Goal: Task Accomplishment & Management: Complete application form

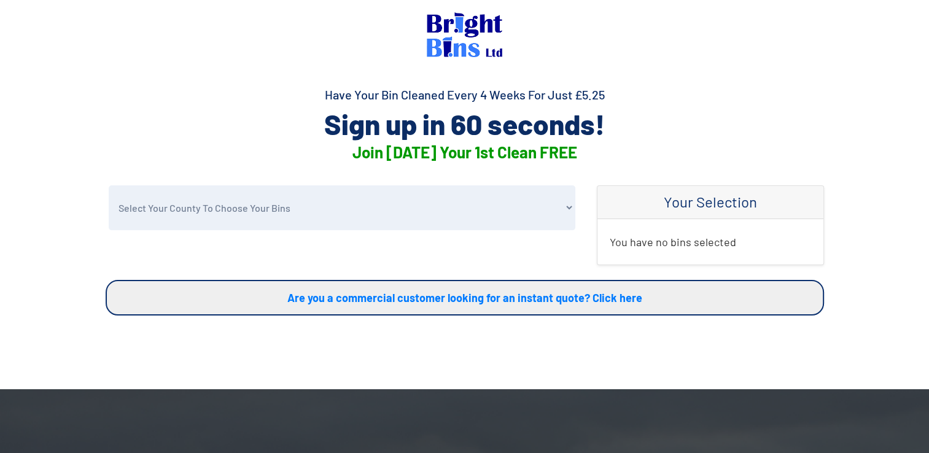
click at [562, 204] on select "Select Your County To Choose Your Bins Cheshire Conwy Denbighshire Flintshire S…" at bounding box center [342, 207] width 466 height 45
select select "Flintshire"
click at [109, 185] on select "Select Your County To Choose Your Bins Cheshire Conwy Denbighshire Flintshire S…" at bounding box center [342, 207] width 466 height 45
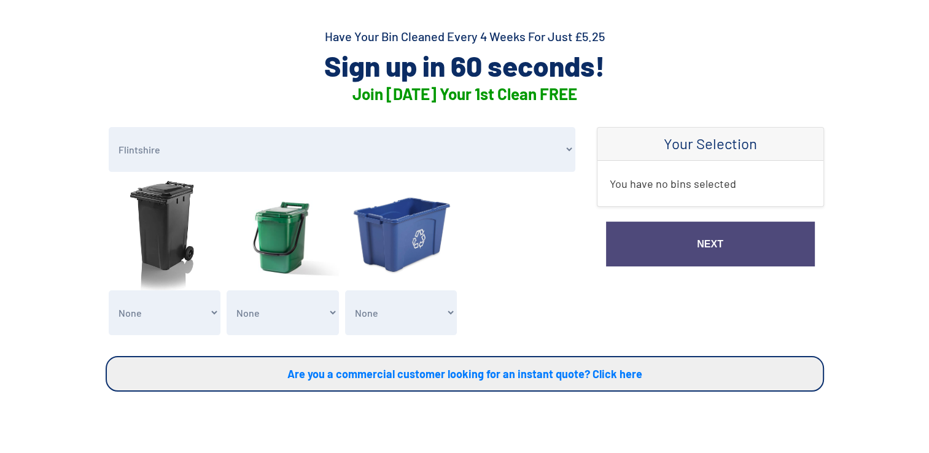
scroll to position [123, 0]
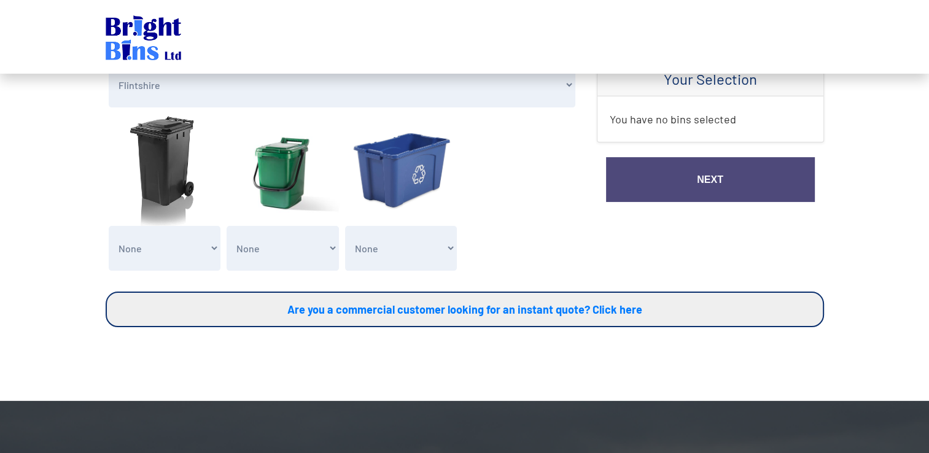
click at [215, 249] on select "None General Waste Bin - X1 (£5.25) General Waste Bin - X2 (£10.50) General Was…" at bounding box center [165, 248] width 112 height 45
select select "1"
click at [109, 226] on select "None General Waste Bin - X1 (£5.25) General Waste Bin - X2 (£10.50) General Was…" at bounding box center [165, 248] width 112 height 45
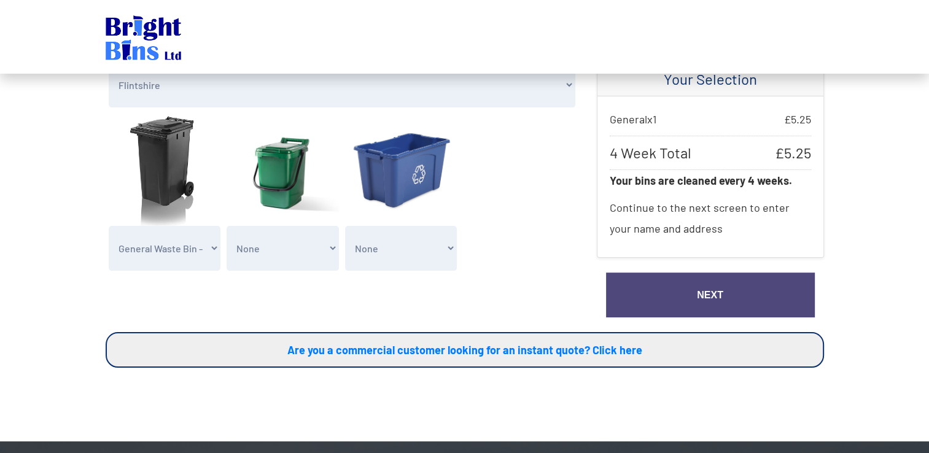
click at [708, 296] on link "Next" at bounding box center [710, 295] width 209 height 45
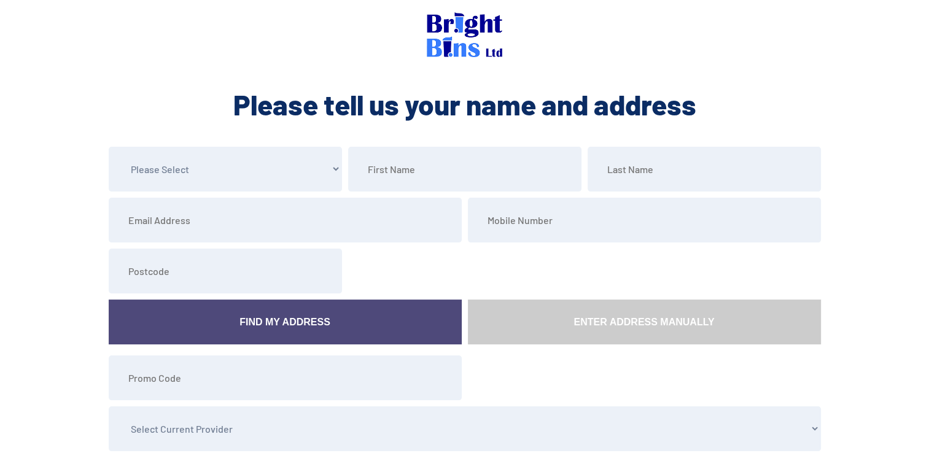
click at [333, 166] on select "Please Select Mr Mrs Miss Ms Dr [PERSON_NAME]" at bounding box center [225, 169] width 233 height 45
select select "Mr"
click at [109, 147] on select "Please Select Mr Mrs Miss Ms Dr [PERSON_NAME]" at bounding box center [225, 169] width 233 height 45
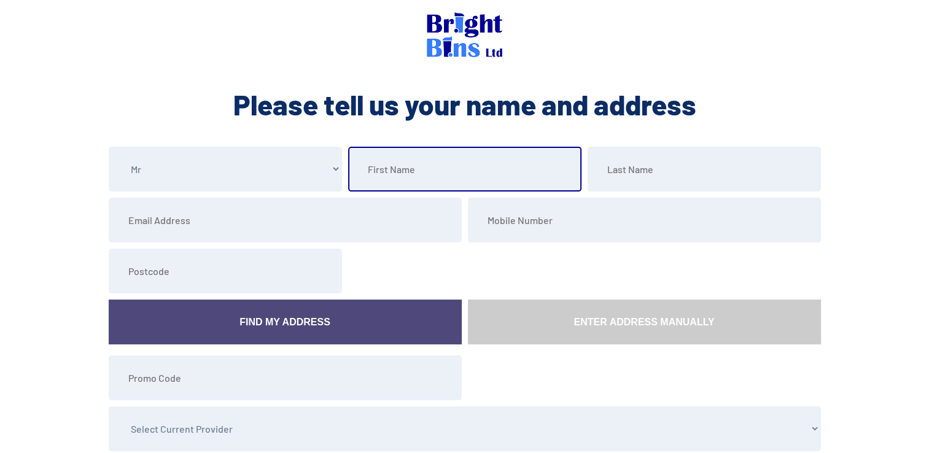
click at [457, 170] on input "text" at bounding box center [464, 169] width 233 height 45
type input "[PERSON_NAME]"
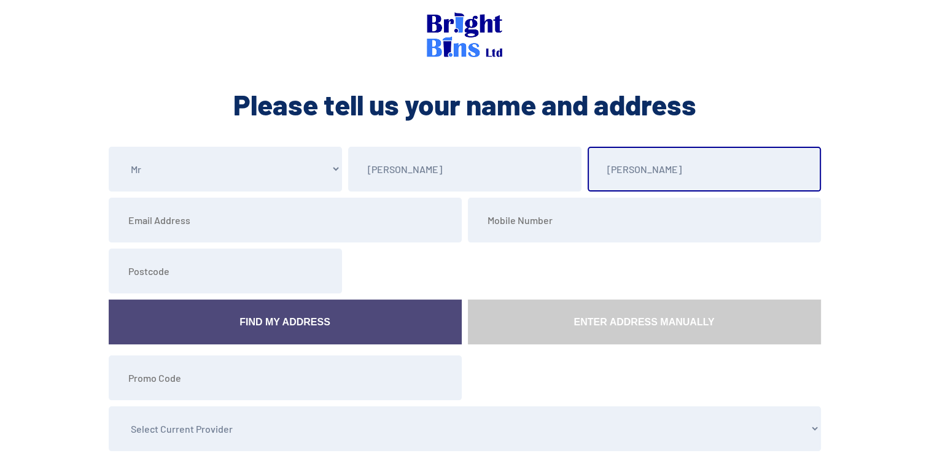
type input "[PERSON_NAME]"
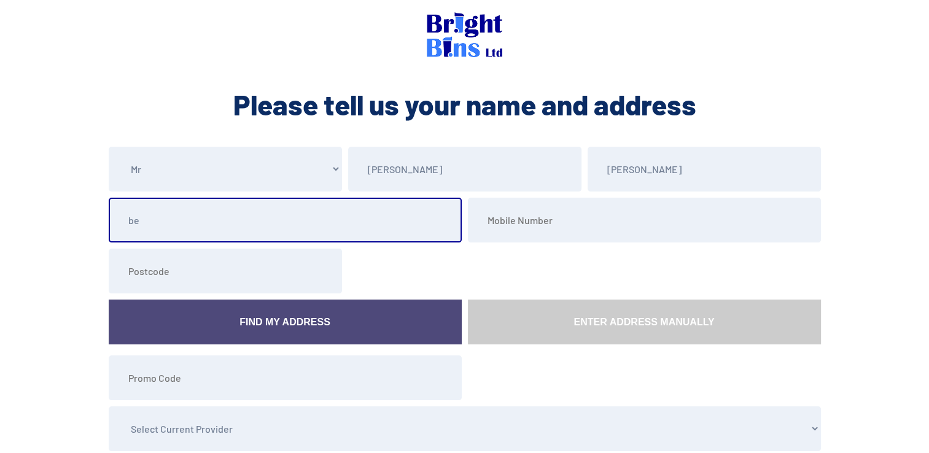
type input "[EMAIL_ADDRESS][DOMAIN_NAME]"
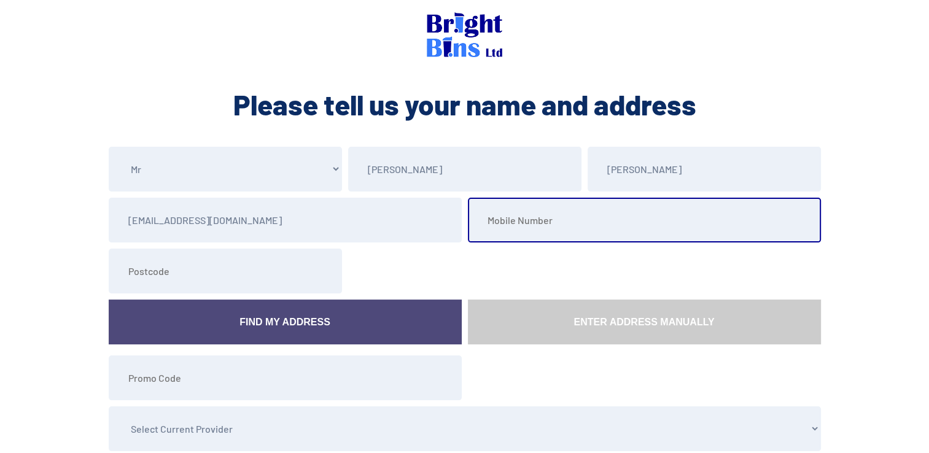
click at [537, 227] on input "tel" at bounding box center [644, 220] width 353 height 45
type input "07810425292"
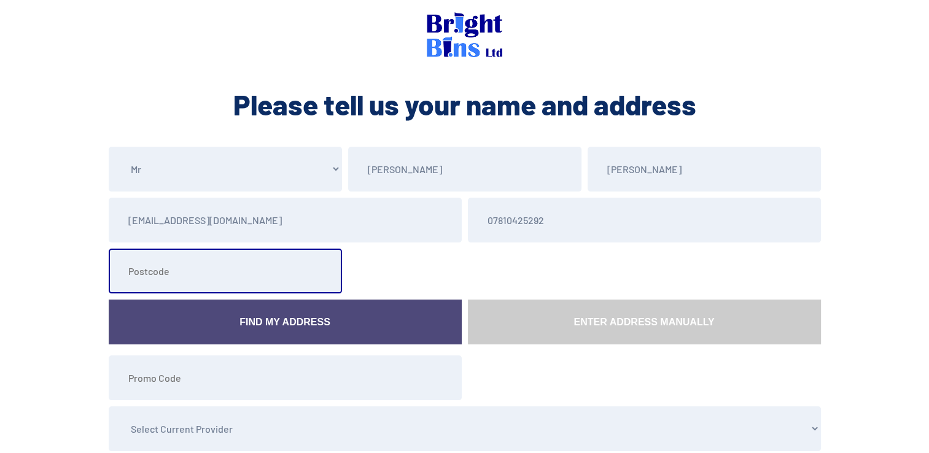
click at [244, 284] on input "text" at bounding box center [225, 271] width 233 height 45
type input "CH4 9DA"
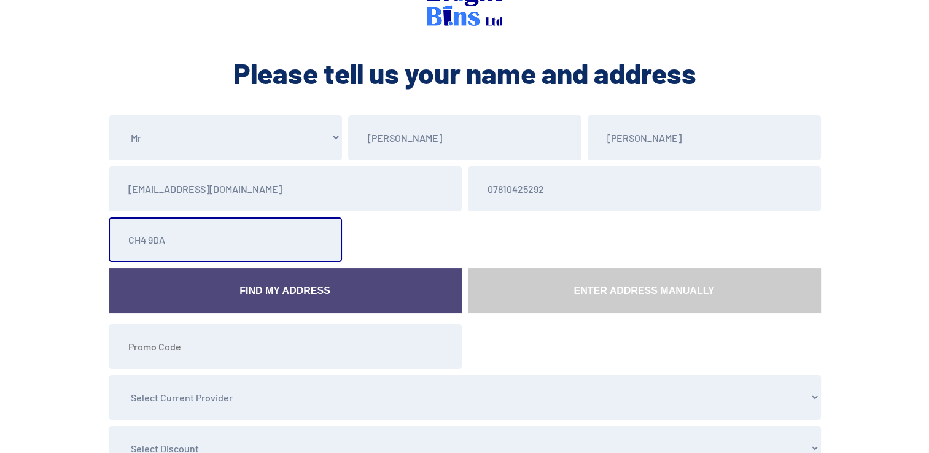
scroll to position [61, 0]
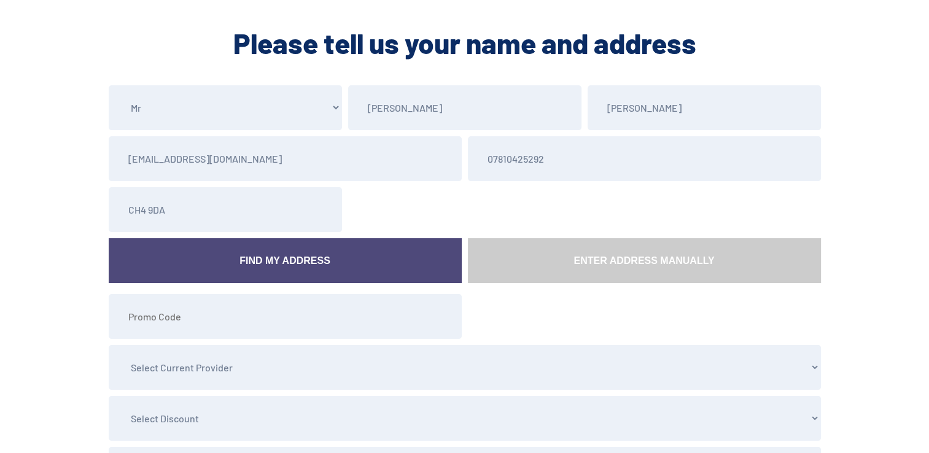
click at [280, 265] on link "Find My Address" at bounding box center [285, 260] width 353 height 45
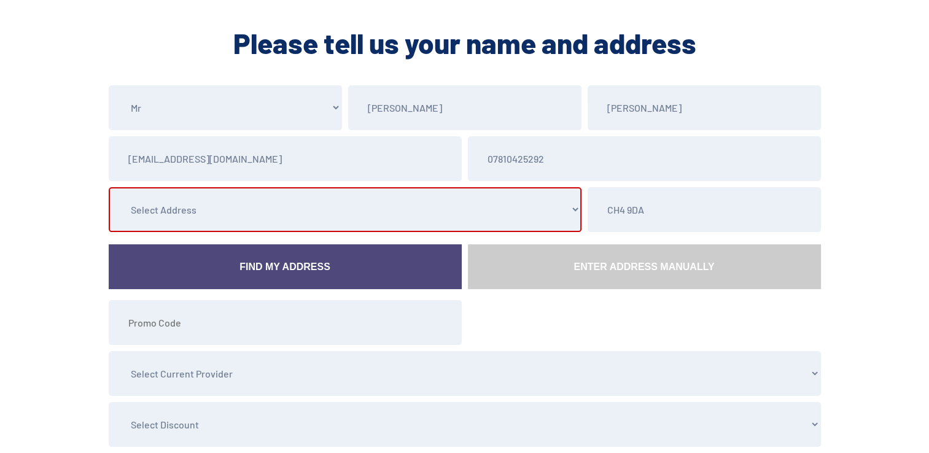
click at [570, 209] on select "Select Address [STREET_ADDRESS][PERSON_NAME] [STREET_ADDRESS][PERSON_NAME] [STR…" at bounding box center [345, 209] width 473 height 45
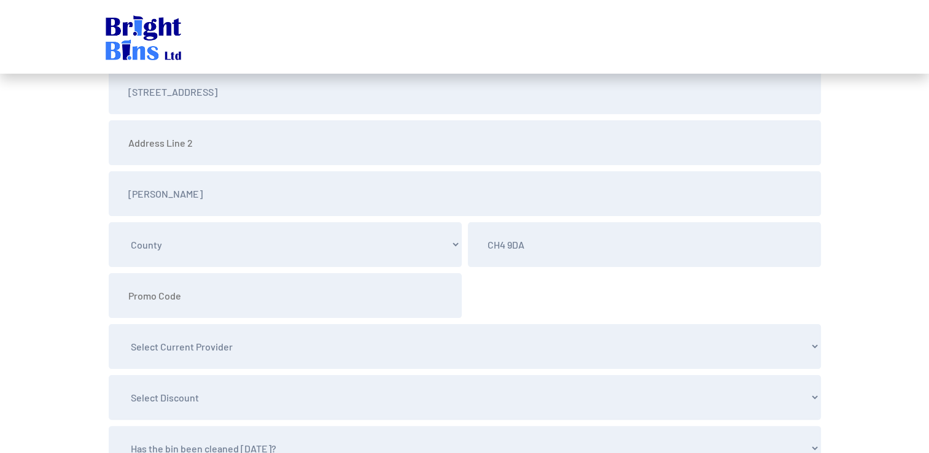
scroll to position [184, 0]
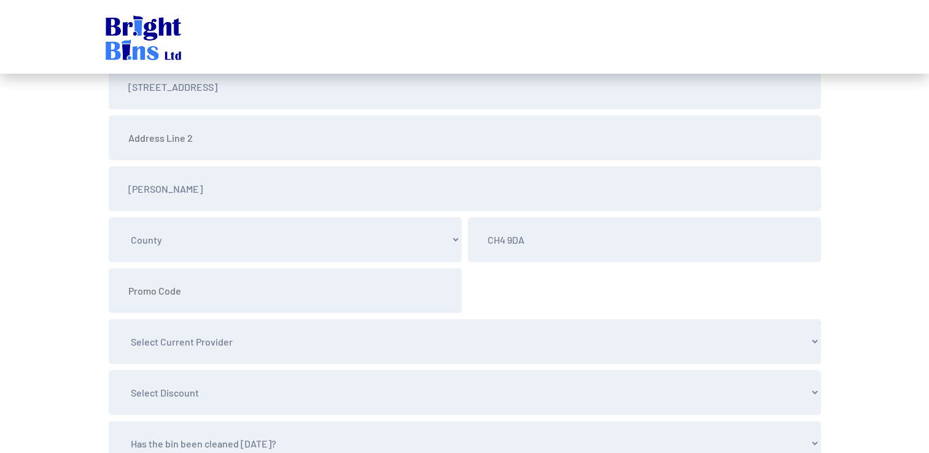
click at [449, 239] on select "County [GEOGRAPHIC_DATA] Conwy [GEOGRAPHIC_DATA] [GEOGRAPHIC_DATA] [GEOGRAPHIC_…" at bounding box center [285, 239] width 353 height 45
select select "Flintshire"
click at [109, 217] on select "County [GEOGRAPHIC_DATA] Conwy [GEOGRAPHIC_DATA] [GEOGRAPHIC_DATA] [GEOGRAPHIC_…" at bounding box center [285, 239] width 353 height 45
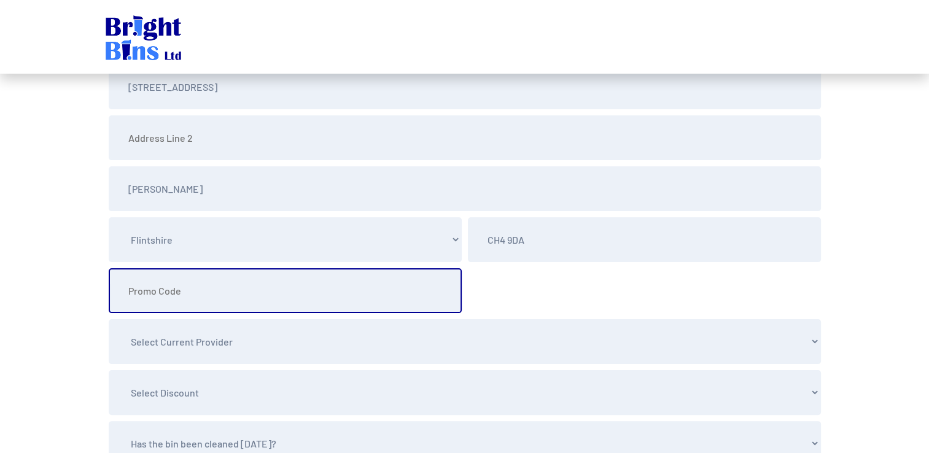
click at [186, 292] on input "text" at bounding box center [285, 290] width 353 height 45
type input "2FREE"
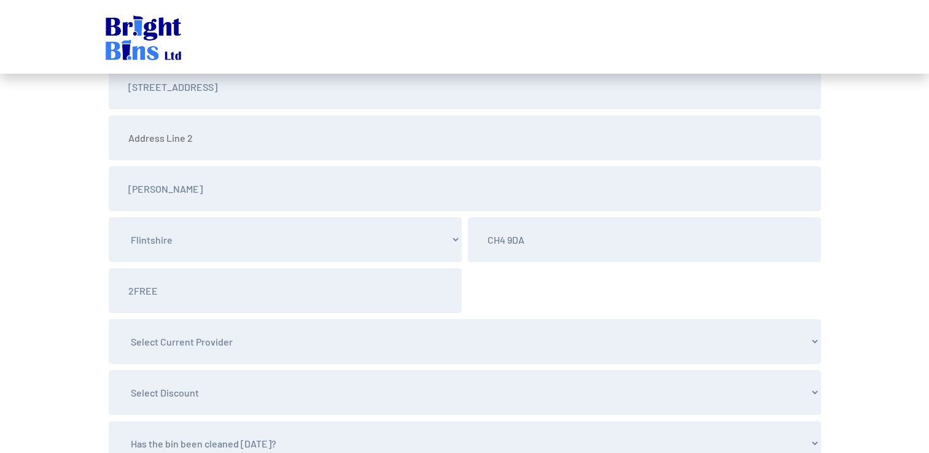
click at [346, 342] on select "Select Current Provider None D & D Wheelie Bin Cleaning Hotbinz Ltd Sefton Bin …" at bounding box center [465, 341] width 712 height 45
select select "None"
click at [109, 319] on select "Select Current Provider None D & D Wheelie Bin Cleaning Hotbinz Ltd Sefton Bin …" at bounding box center [465, 341] width 712 height 45
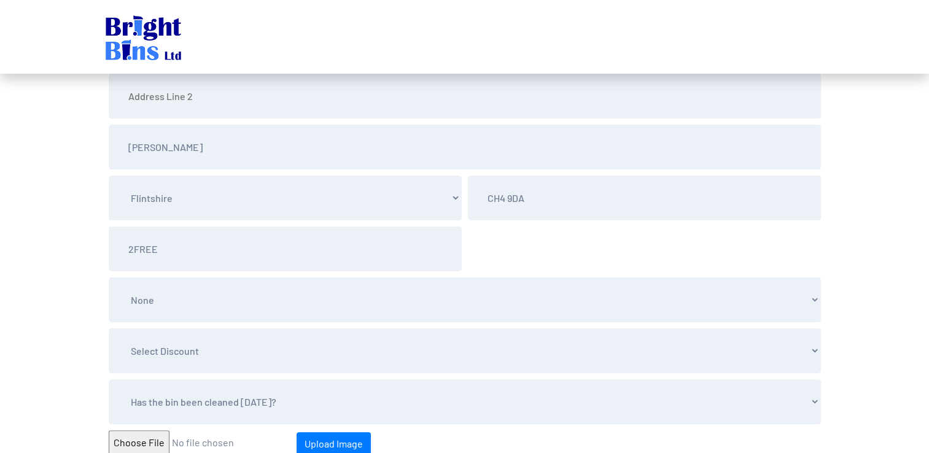
scroll to position [246, 0]
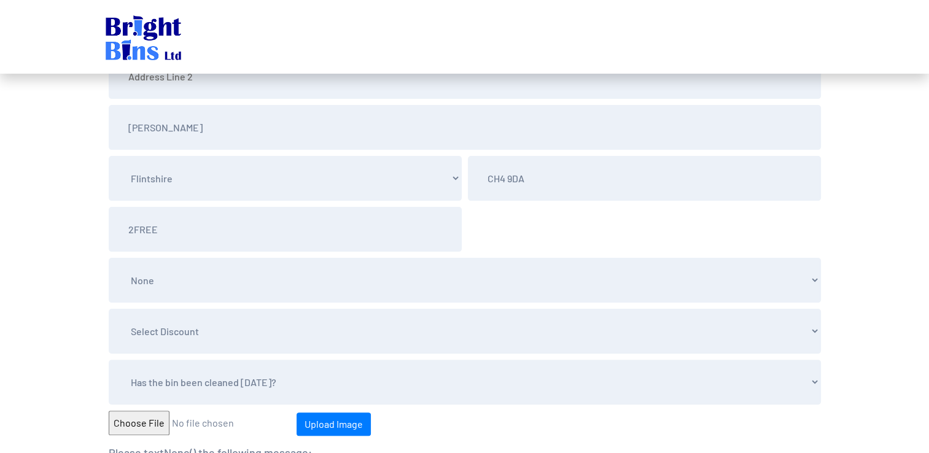
click at [238, 327] on select "Select Discount None 3 Months 6 Months 9 Months 12 Months" at bounding box center [465, 331] width 712 height 45
select select "None"
click at [109, 309] on select "Select Discount None 3 Months 6 Months 9 Months 12 Months" at bounding box center [465, 331] width 712 height 45
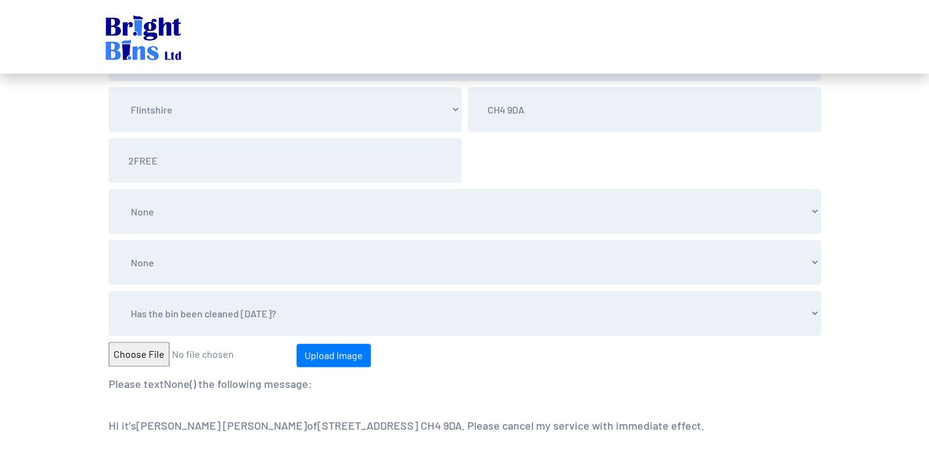
scroll to position [368, 0]
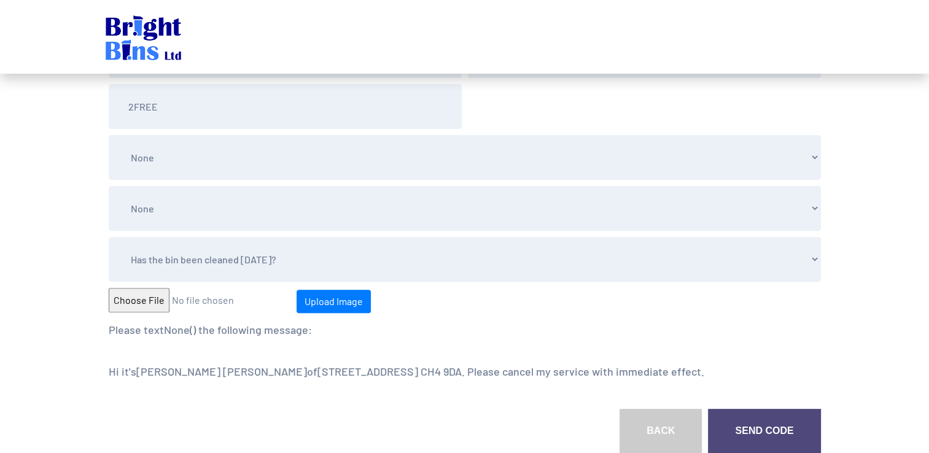
click at [269, 261] on select "Has the bin been cleaned [DATE]? Yes No" at bounding box center [465, 259] width 712 height 45
select select "No"
click at [109, 237] on select "Has the bin been cleaned [DATE]? Yes No" at bounding box center [465, 259] width 712 height 45
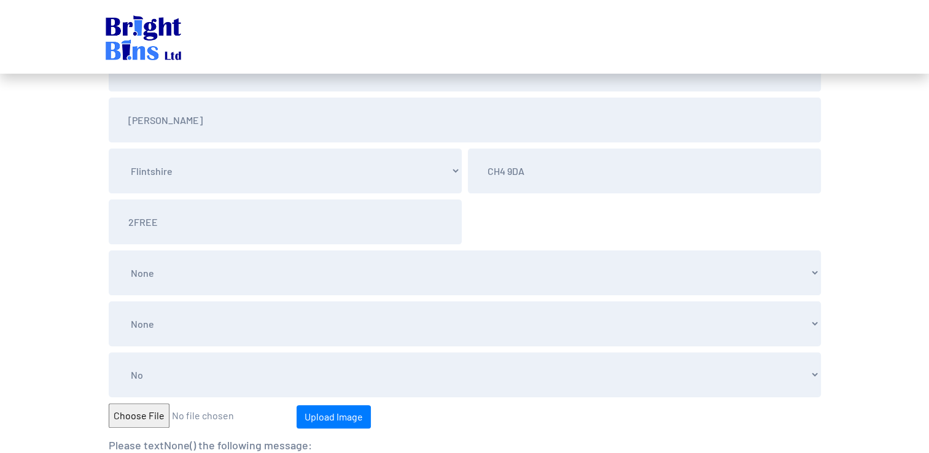
scroll to position [246, 0]
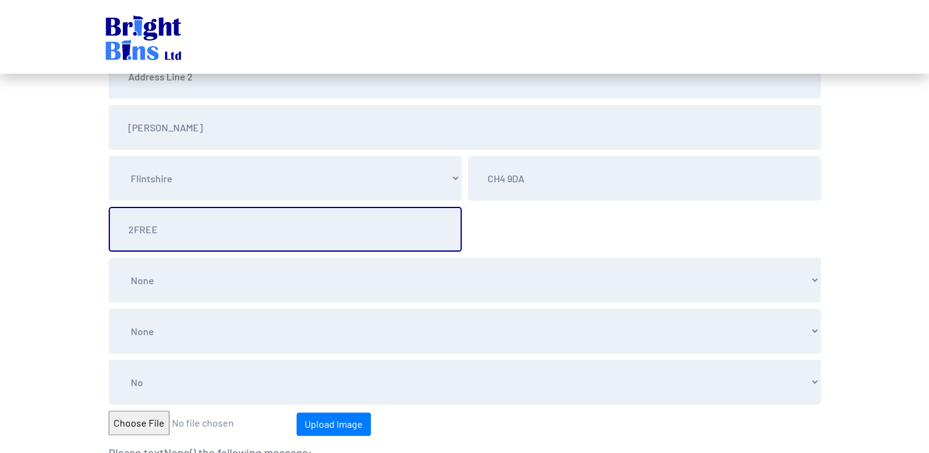
click at [225, 225] on input "2FREE" at bounding box center [285, 229] width 353 height 45
drag, startPoint x: 422, startPoint y: 234, endPoint x: 84, endPoint y: 235, distance: 338.2
click at [84, 235] on section "Please Select Mr Mrs Miss Ms Dr Other [PERSON_NAME] [EMAIL_ADDRESS][DOMAIN_NAME…" at bounding box center [464, 306] width 929 height 810
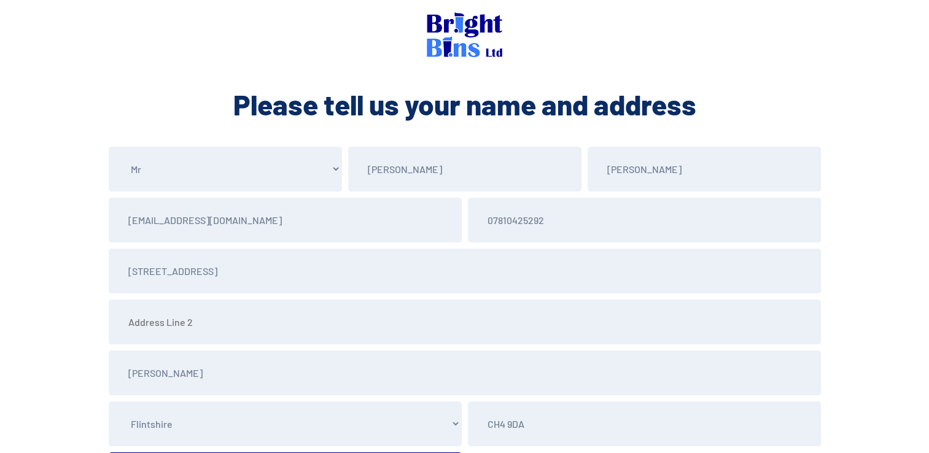
scroll to position [0, 0]
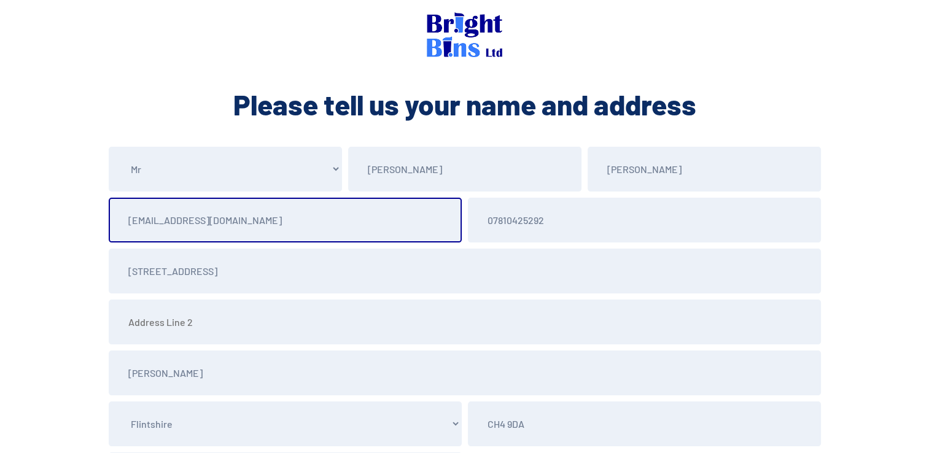
click at [254, 226] on input "[EMAIL_ADDRESS][DOMAIN_NAME]" at bounding box center [285, 220] width 353 height 45
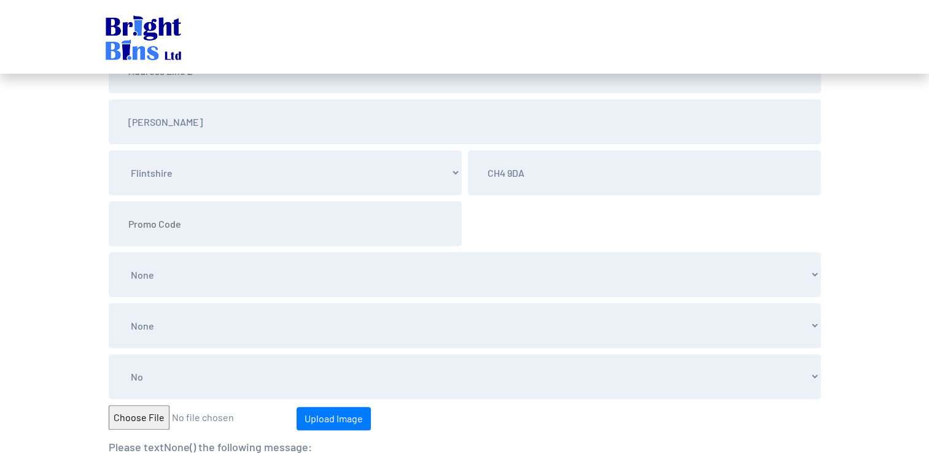
scroll to position [246, 0]
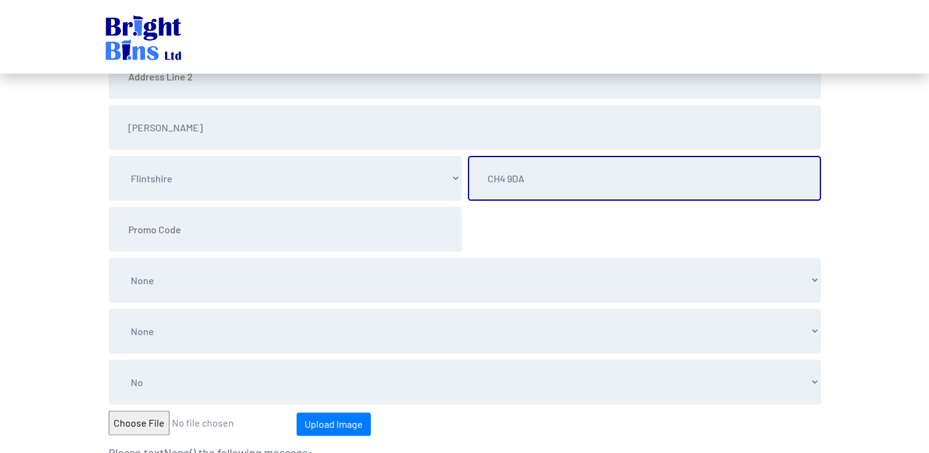
click at [629, 179] on input "CH4 9DA" at bounding box center [644, 178] width 353 height 45
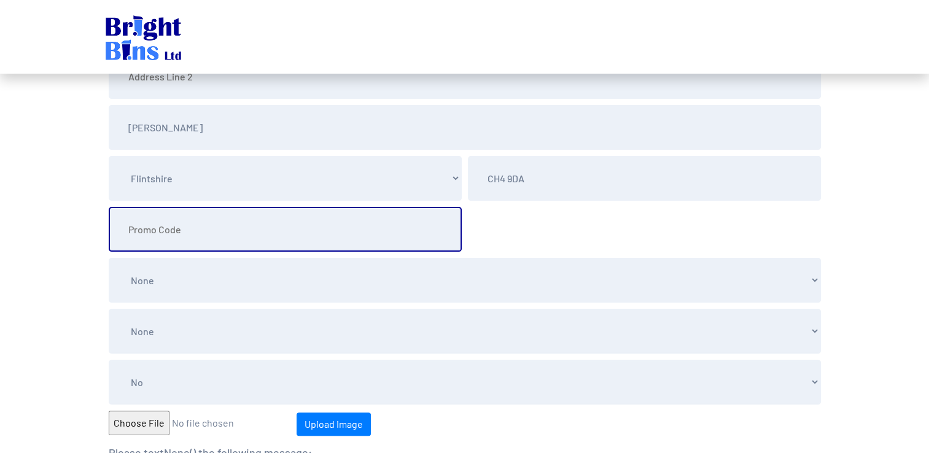
click at [282, 242] on input "text" at bounding box center [285, 229] width 353 height 45
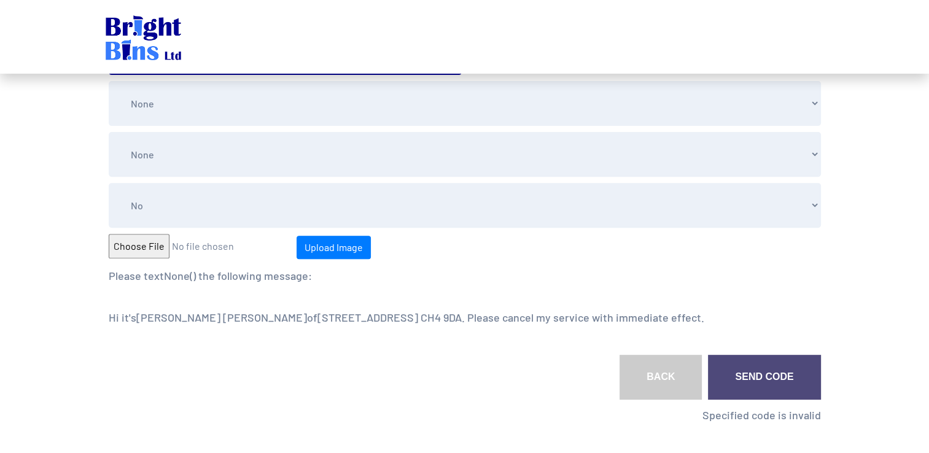
scroll to position [430, 0]
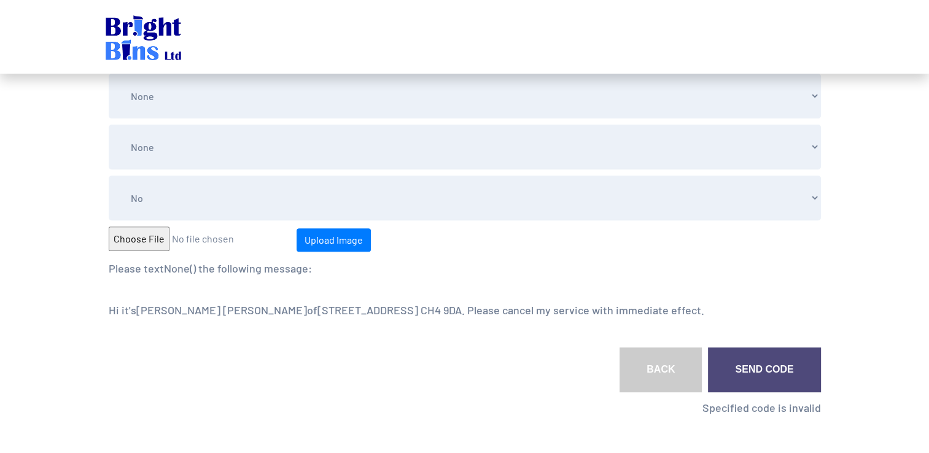
type input "117187"
click at [606, 171] on form "Please Select Mr Mrs Miss Ms Dr Other [PERSON_NAME] [EMAIL_ADDRESS][DOMAIN_NAME…" at bounding box center [465, 77] width 718 height 721
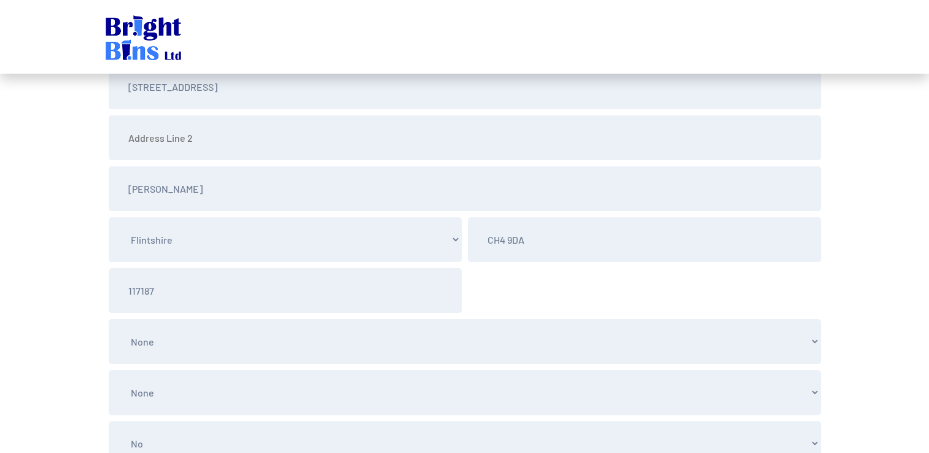
scroll to position [0, 0]
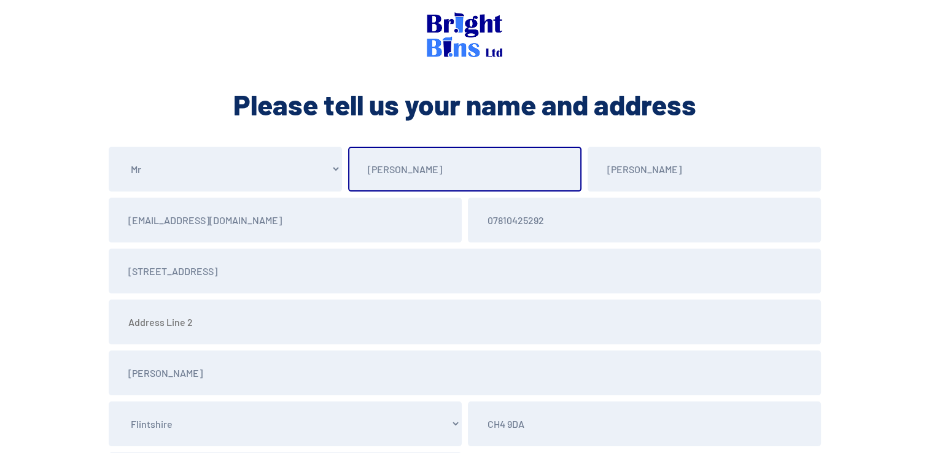
click at [557, 169] on input "[PERSON_NAME]" at bounding box center [464, 169] width 233 height 45
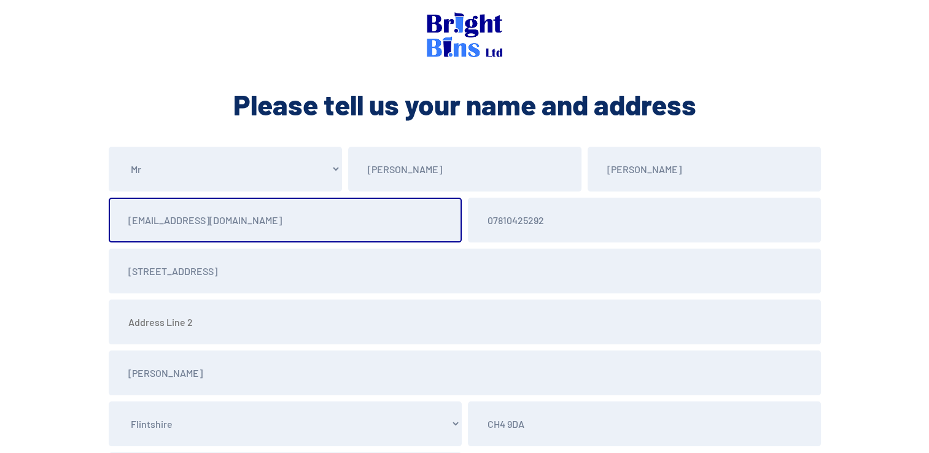
click at [309, 236] on input "[EMAIL_ADDRESS][DOMAIN_NAME]" at bounding box center [285, 220] width 353 height 45
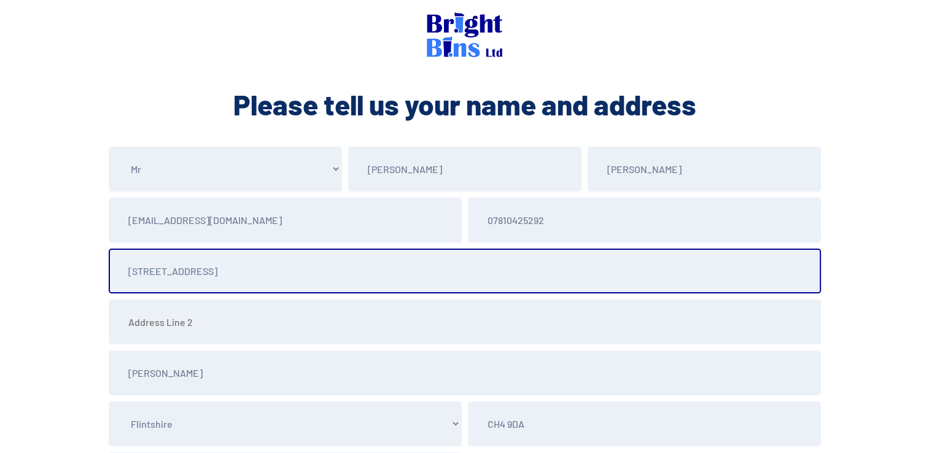
click at [357, 268] on input "[STREET_ADDRESS]" at bounding box center [465, 271] width 712 height 45
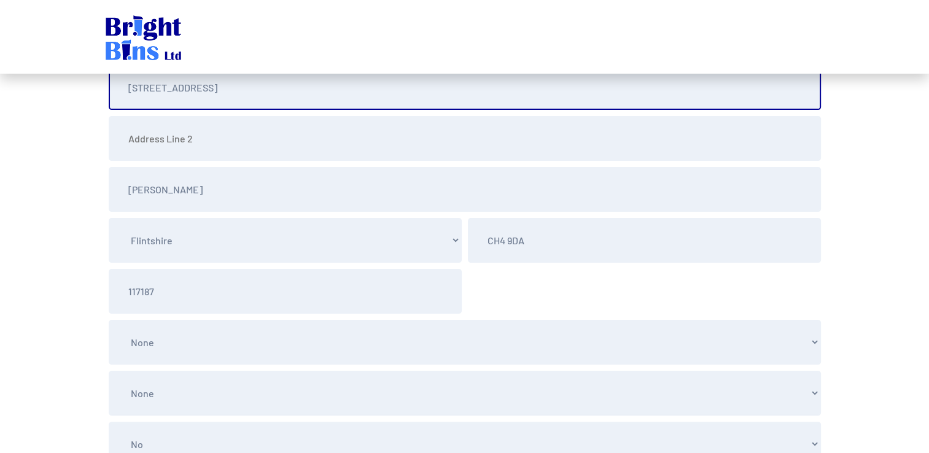
scroll to position [184, 0]
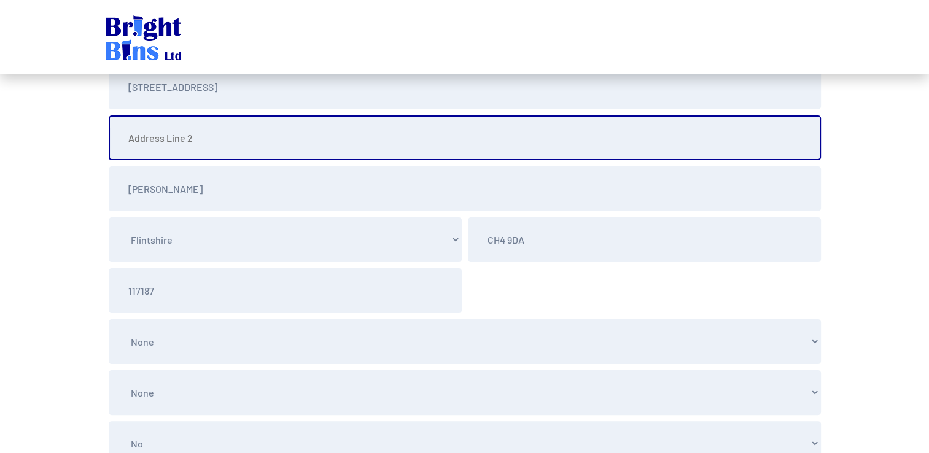
click at [332, 146] on input "text" at bounding box center [465, 137] width 712 height 45
type input "Higher Kinnerton"
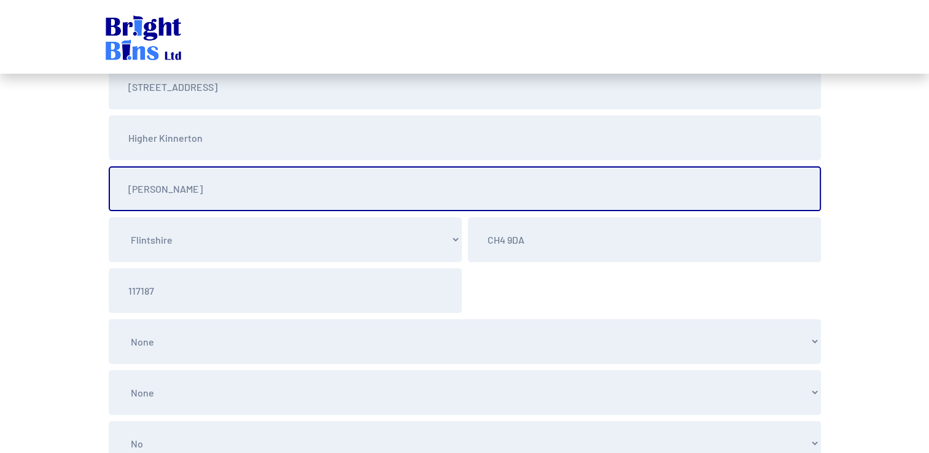
click at [315, 187] on input "[PERSON_NAME]" at bounding box center [465, 188] width 712 height 45
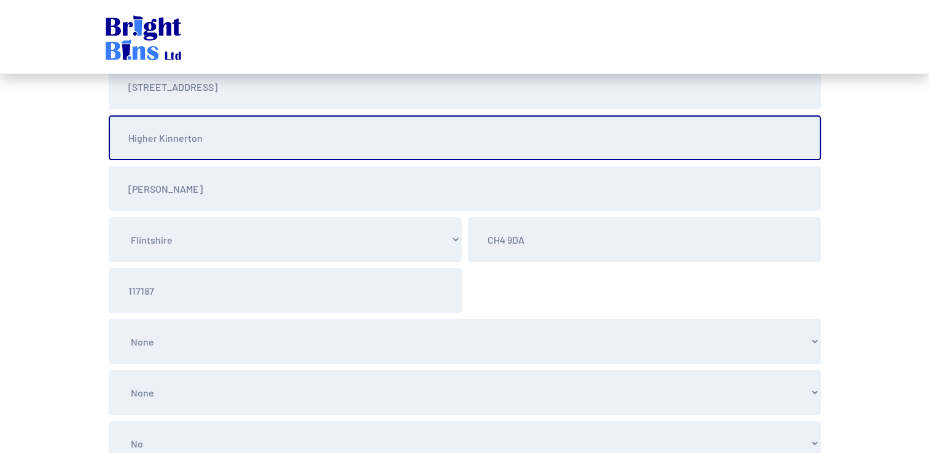
click at [435, 128] on input "Higher Kinnerton" at bounding box center [465, 137] width 712 height 45
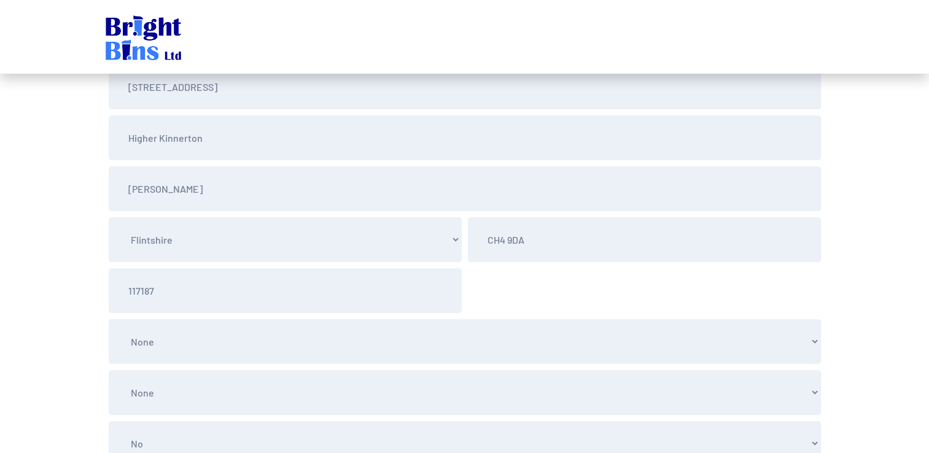
click at [496, 296] on form "Please Select Mr Mrs Miss Ms Dr Other [PERSON_NAME] [EMAIL_ADDRESS][DOMAIN_NAME…" at bounding box center [465, 323] width 718 height 721
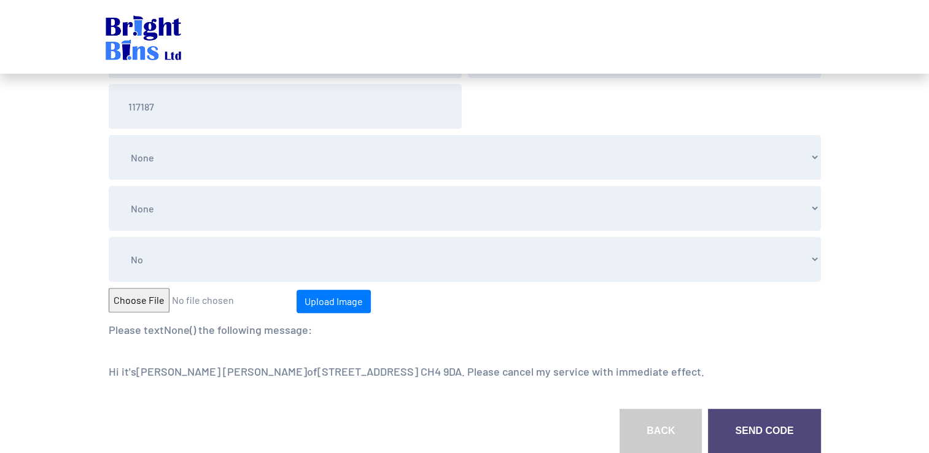
scroll to position [430, 0]
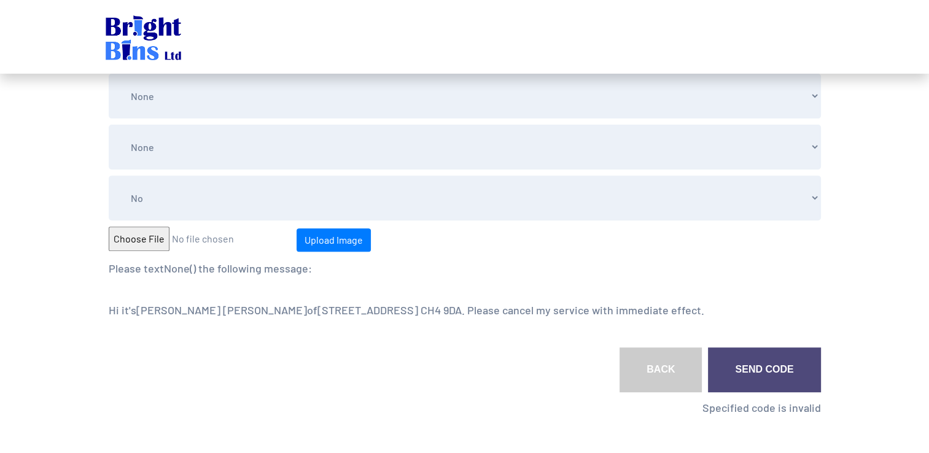
click at [803, 198] on select "Has the bin been cleaned [DATE]? Yes No" at bounding box center [465, 198] width 712 height 45
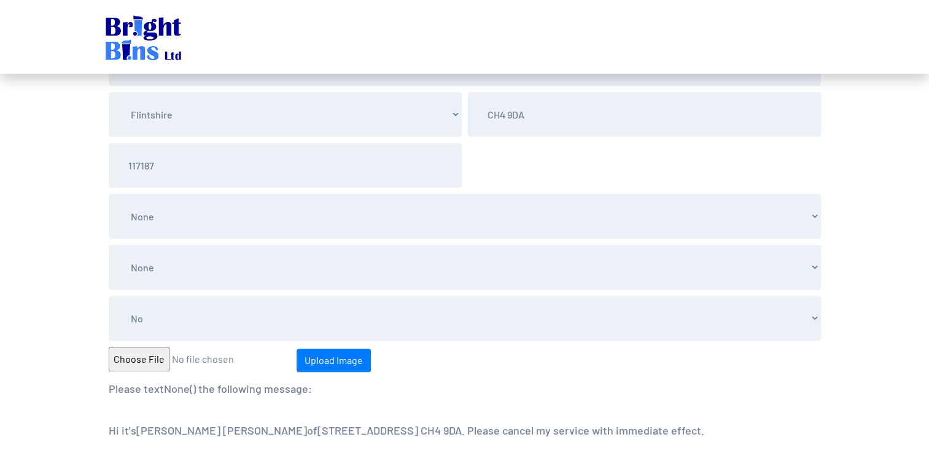
scroll to position [307, 0]
click at [803, 217] on select "Select Current Provider None D & D Wheelie Bin Cleaning Hotbinz Ltd Sefton Bin …" at bounding box center [465, 218] width 712 height 45
click at [109, 196] on select "Select Current Provider None D & D Wheelie Bin Cleaning Hotbinz Ltd Sefton Bin …" at bounding box center [465, 218] width 712 height 45
click at [239, 255] on select "Select Discount None 3 Months 6 Months 9 Months 12 Months" at bounding box center [465, 269] width 712 height 45
click at [109, 247] on select "Select Discount None 3 Months 6 Months 9 Months 12 Months" at bounding box center [465, 269] width 712 height 45
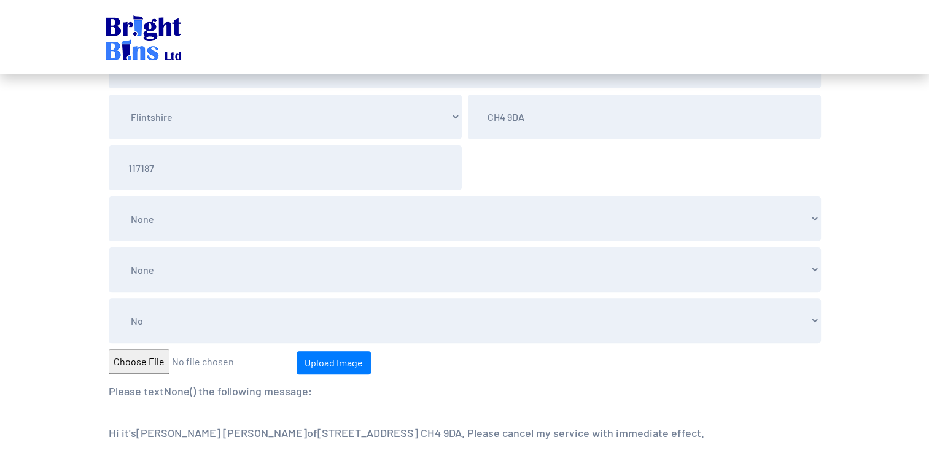
scroll to position [430, 0]
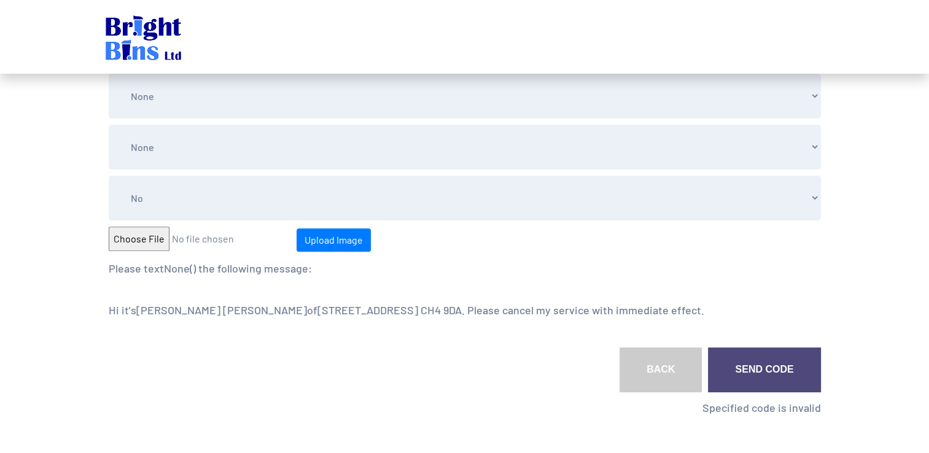
click at [216, 202] on select "Has the bin been cleaned [DATE]? Yes No" at bounding box center [465, 198] width 712 height 45
click at [109, 176] on select "Has the bin been cleaned [DATE]? Yes No" at bounding box center [465, 198] width 712 height 45
click at [433, 188] on select "Has the bin been cleaned [DATE]? Yes No" at bounding box center [465, 198] width 712 height 45
click at [109, 176] on select "Has the bin been cleaned [DATE]? Yes No" at bounding box center [465, 198] width 712 height 45
click at [781, 370] on link "Send Code" at bounding box center [764, 369] width 112 height 45
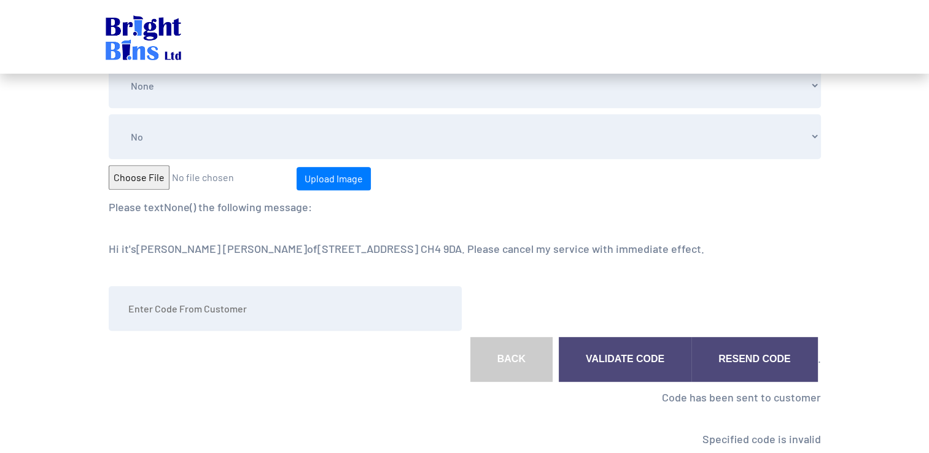
scroll to position [552, 0]
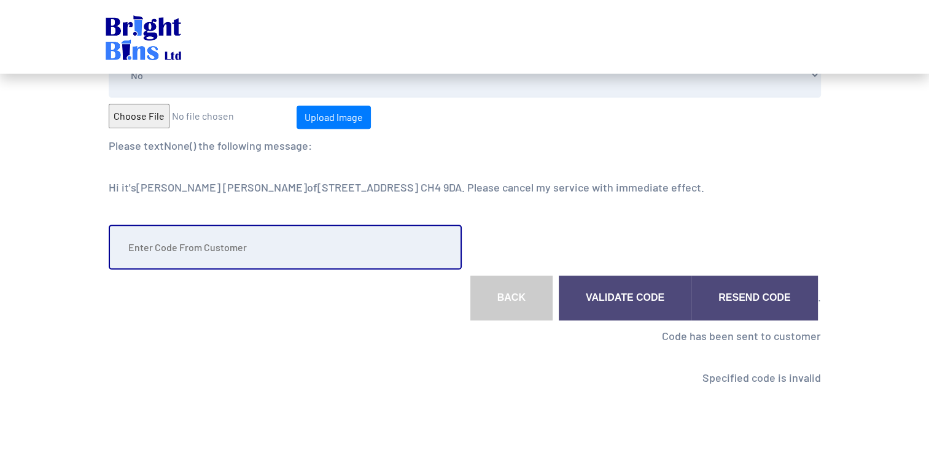
click at [381, 242] on input "text" at bounding box center [285, 247] width 353 height 45
type input "439696"
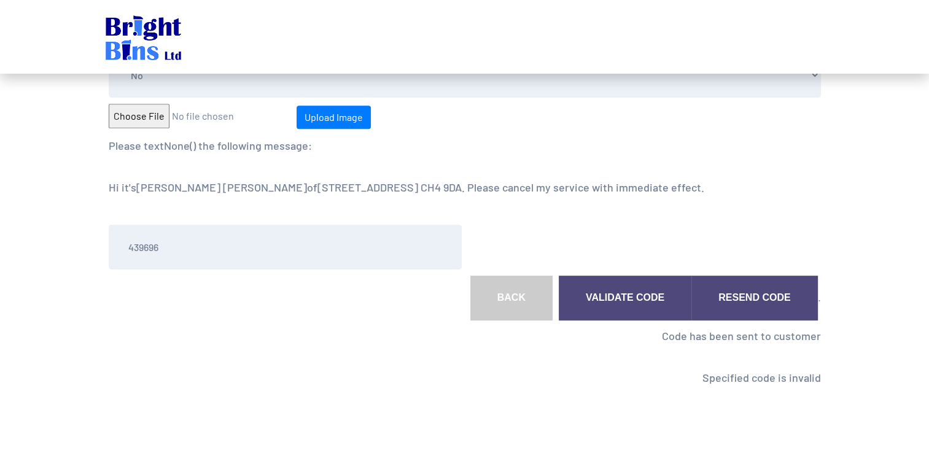
click at [616, 299] on link "Validate Code" at bounding box center [625, 298] width 133 height 45
click at [624, 297] on link "Validate Code" at bounding box center [625, 298] width 133 height 45
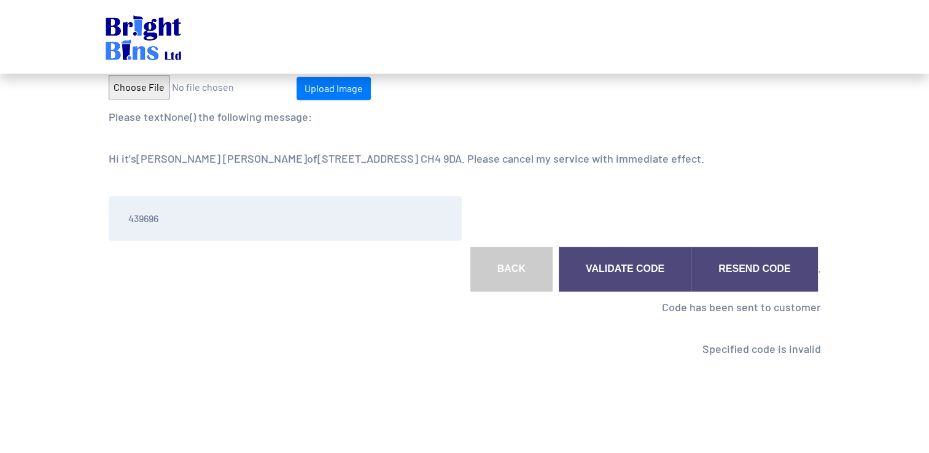
scroll to position [595, 0]
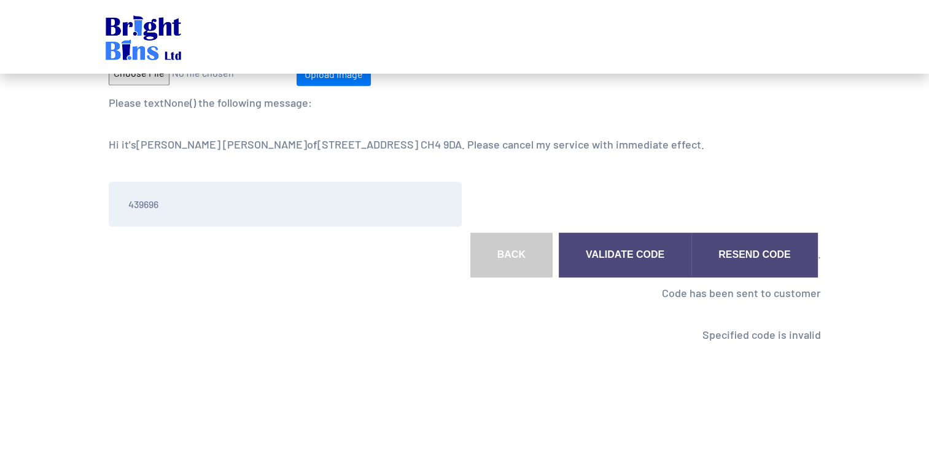
click at [634, 250] on link "Validate Code" at bounding box center [625, 255] width 133 height 45
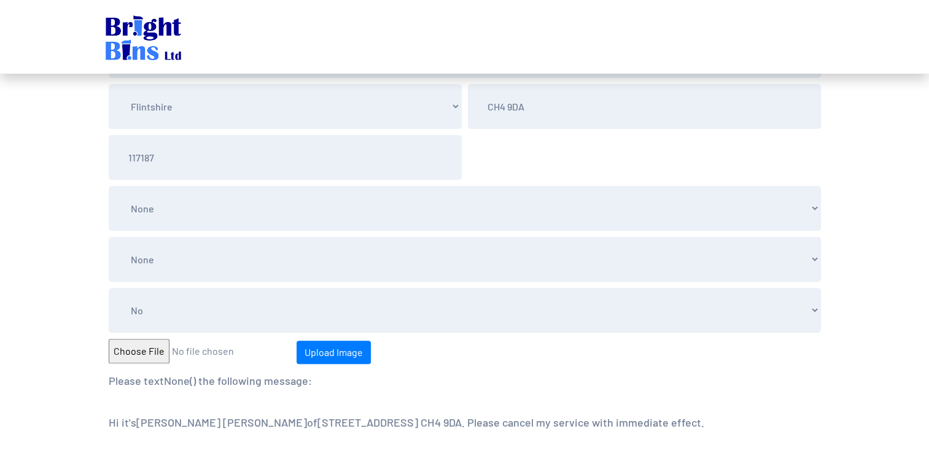
scroll to position [430, 0]
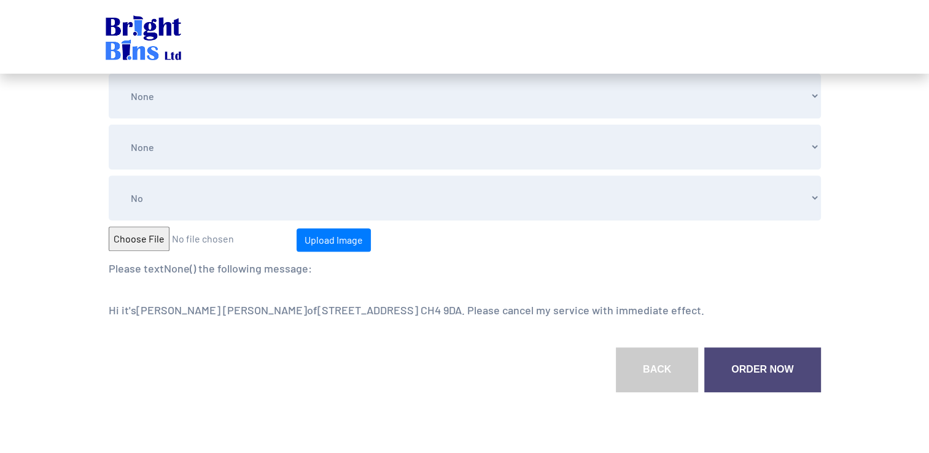
click at [766, 370] on link "Order Now" at bounding box center [762, 369] width 116 height 45
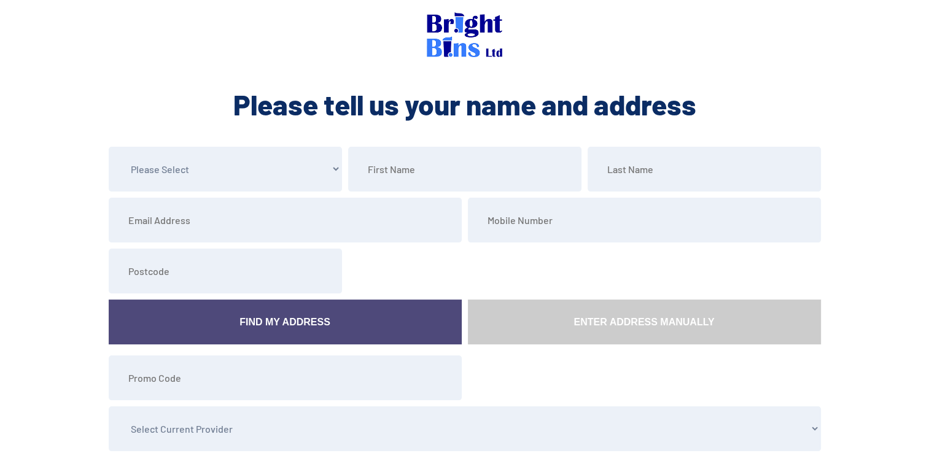
click at [300, 173] on select "Please Select Mr Mrs Miss Ms Dr [PERSON_NAME]" at bounding box center [225, 169] width 233 height 45
select select "Mr"
click at [109, 147] on select "Please Select Mr Mrs Miss Ms Dr [PERSON_NAME]" at bounding box center [225, 169] width 233 height 45
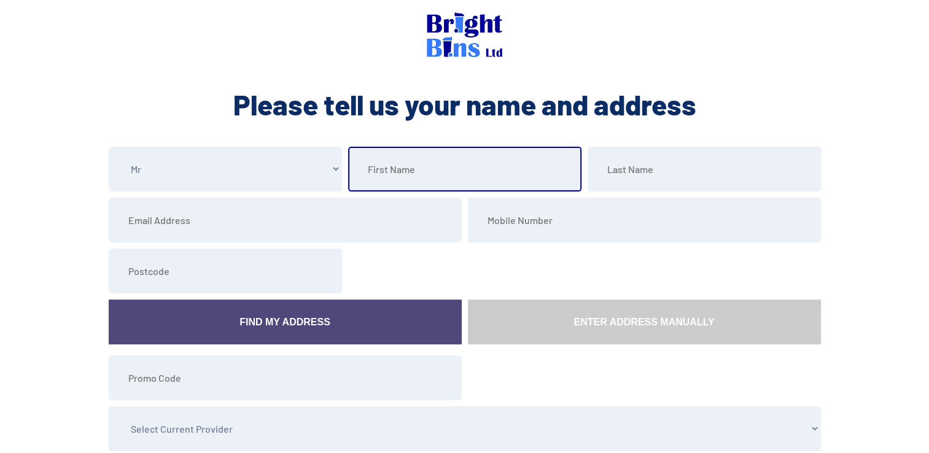
click at [416, 169] on input "text" at bounding box center [464, 169] width 233 height 45
type input "Steven"
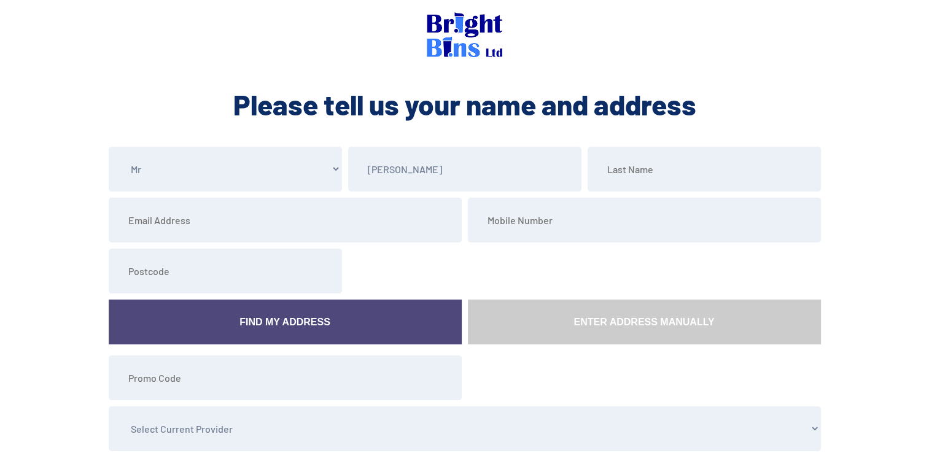
type input "Nuttall"
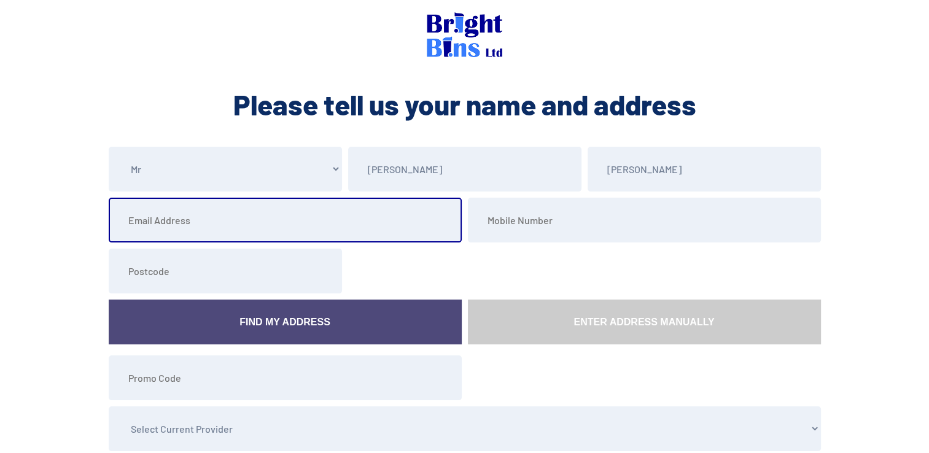
type input "bellanuttall@yahoo.com"
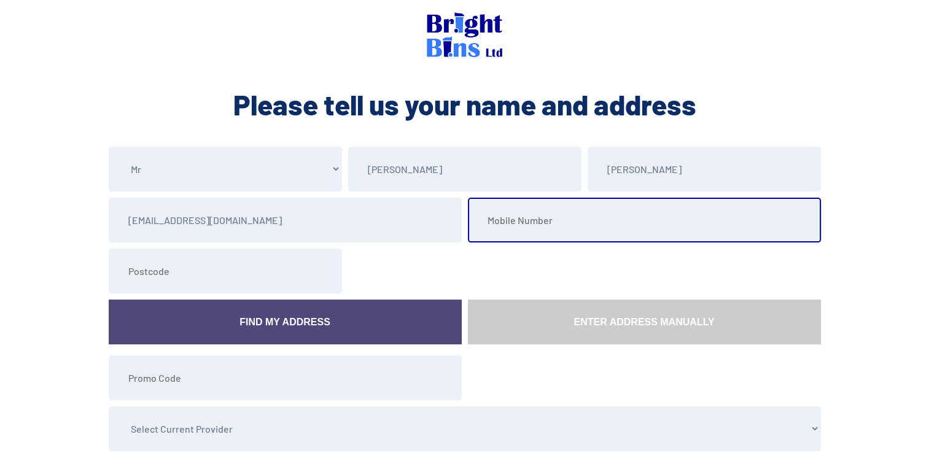
type input "07810425292"
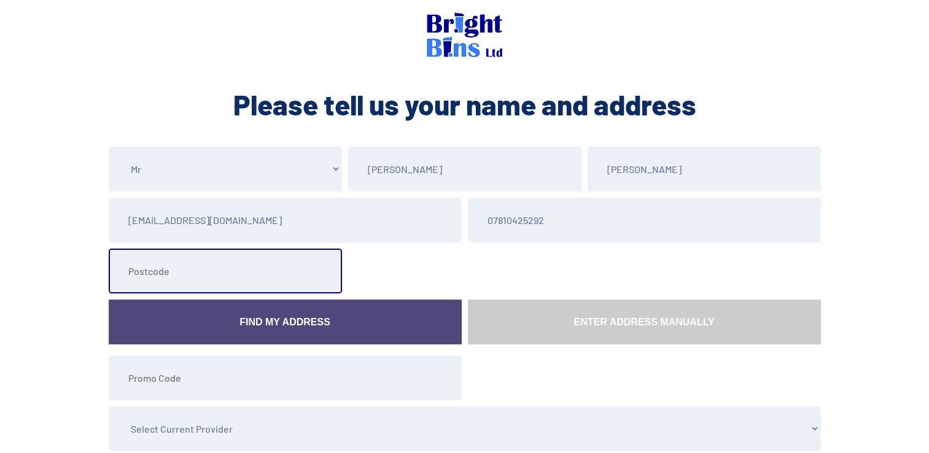
type input "CH4 9DA"
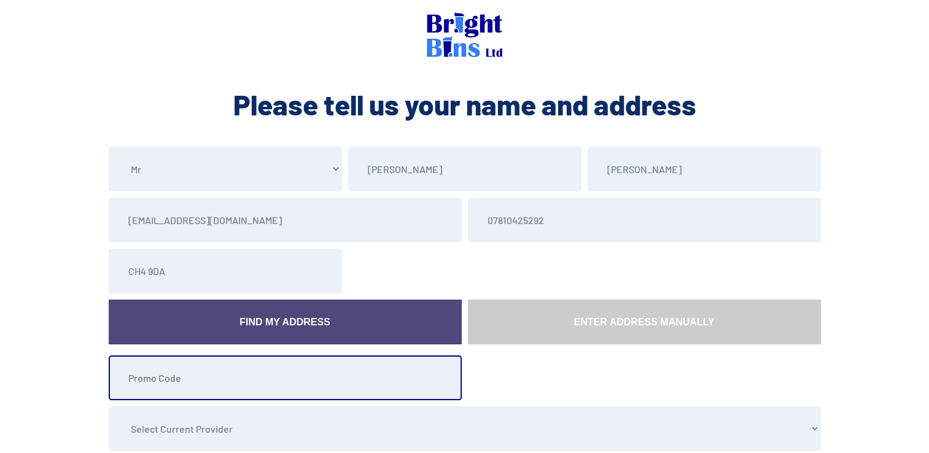
type input "117187"
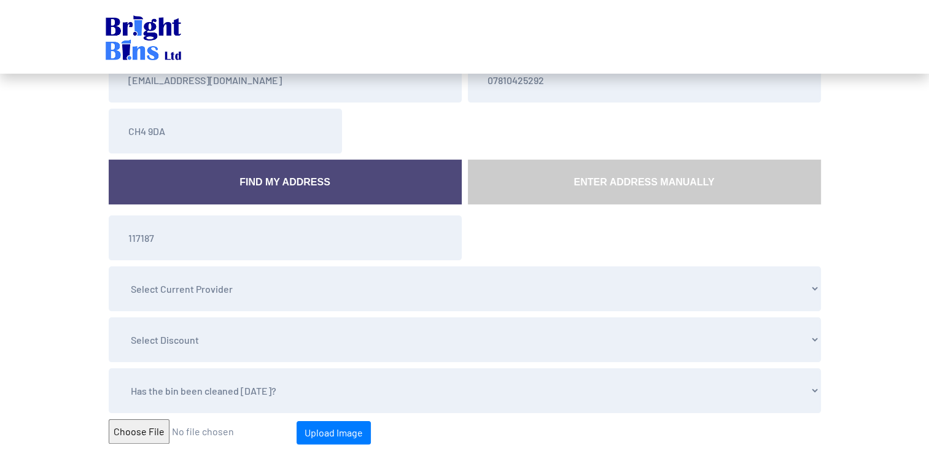
scroll to position [184, 0]
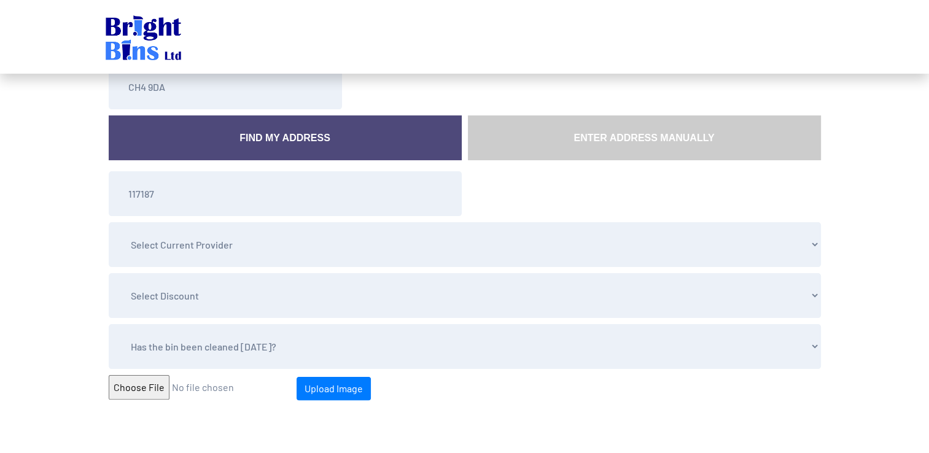
click at [339, 133] on link "Find My Address" at bounding box center [285, 137] width 353 height 45
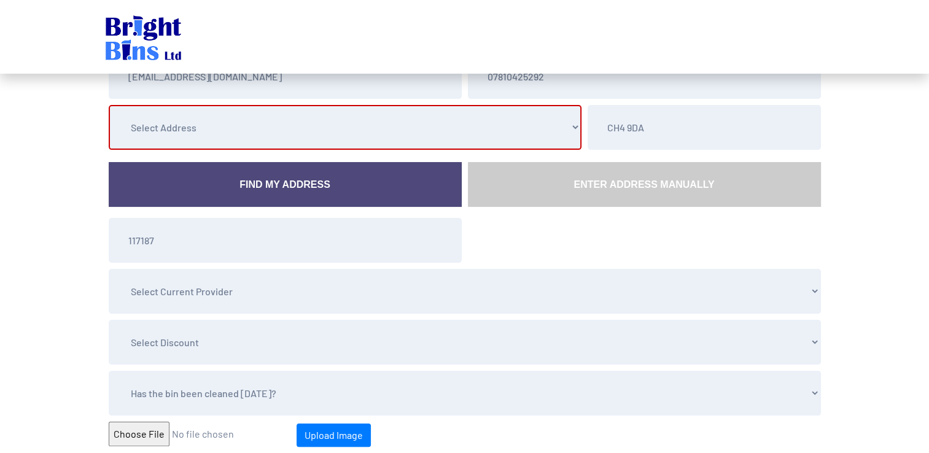
scroll to position [123, 0]
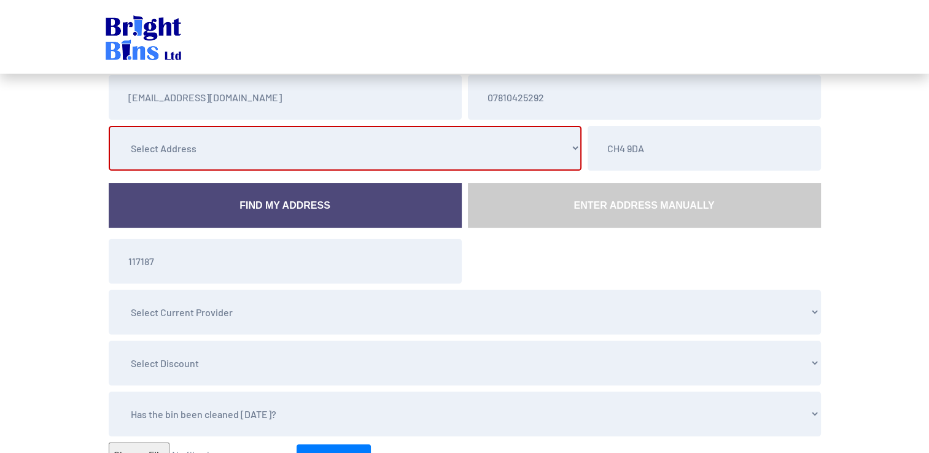
click at [563, 151] on select "Select Address [STREET_ADDRESS][PERSON_NAME] [STREET_ADDRESS][PERSON_NAME] [STR…" at bounding box center [345, 148] width 473 height 45
select select "[GEOGRAPHIC_DATA]"
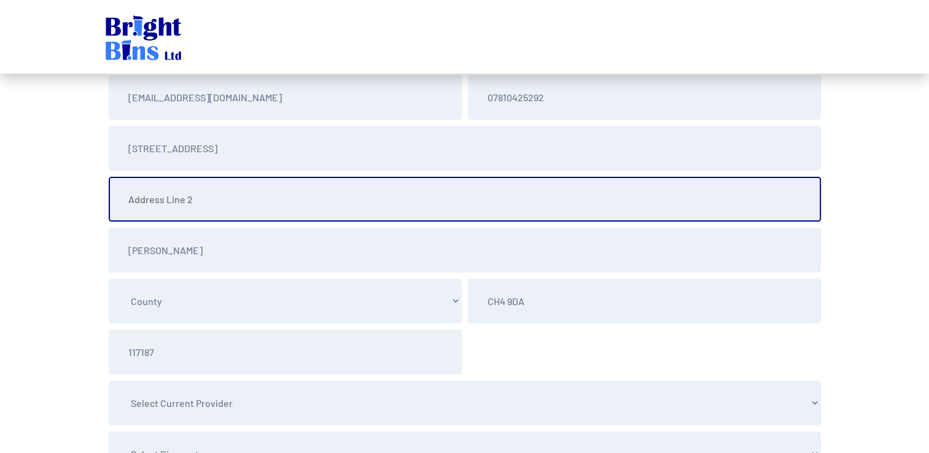
click at [233, 209] on input "text" at bounding box center [465, 199] width 712 height 45
type input "Higher Kinnerton"
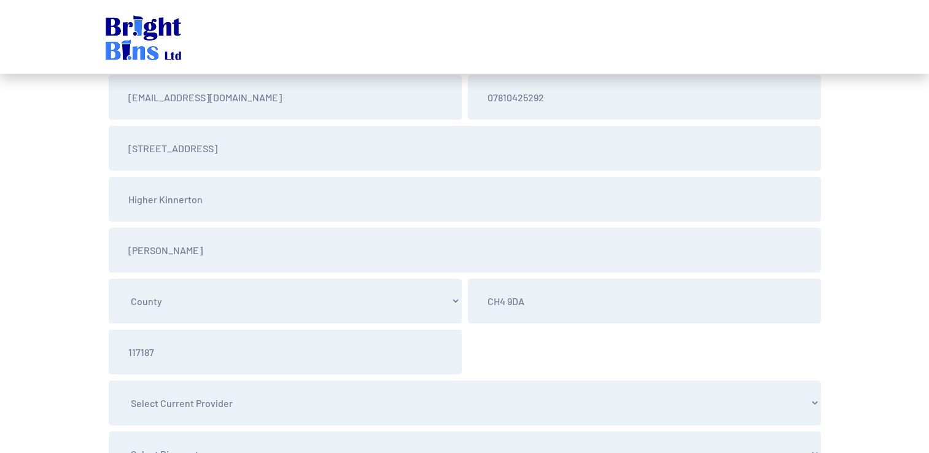
select select "Flintshire"
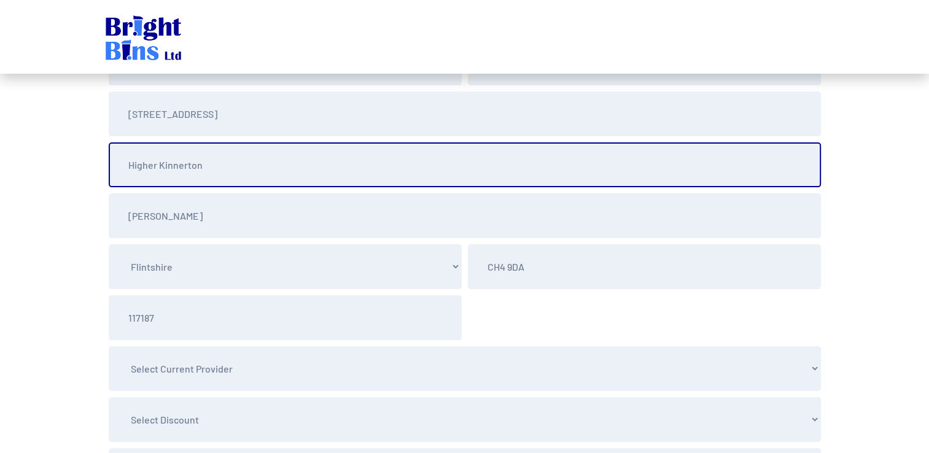
scroll to position [184, 0]
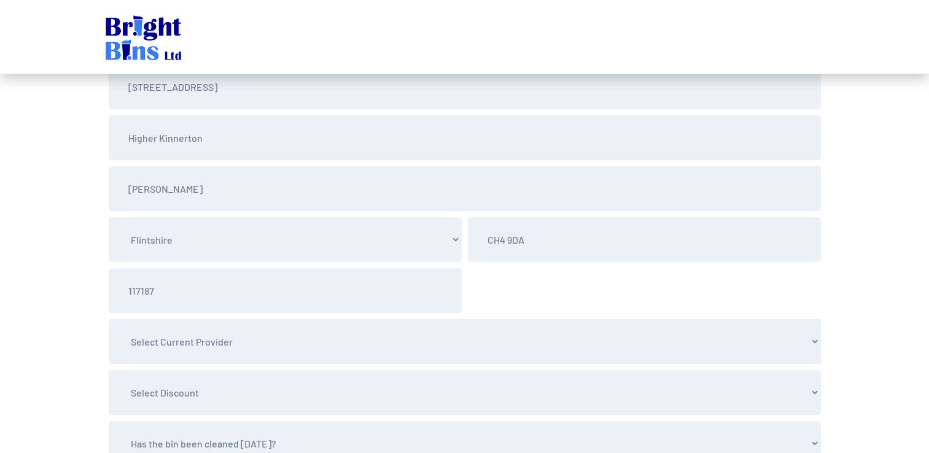
click at [309, 234] on select "County [GEOGRAPHIC_DATA] Conwy [GEOGRAPHIC_DATA] [GEOGRAPHIC_DATA] [GEOGRAPHIC_…" at bounding box center [285, 239] width 353 height 45
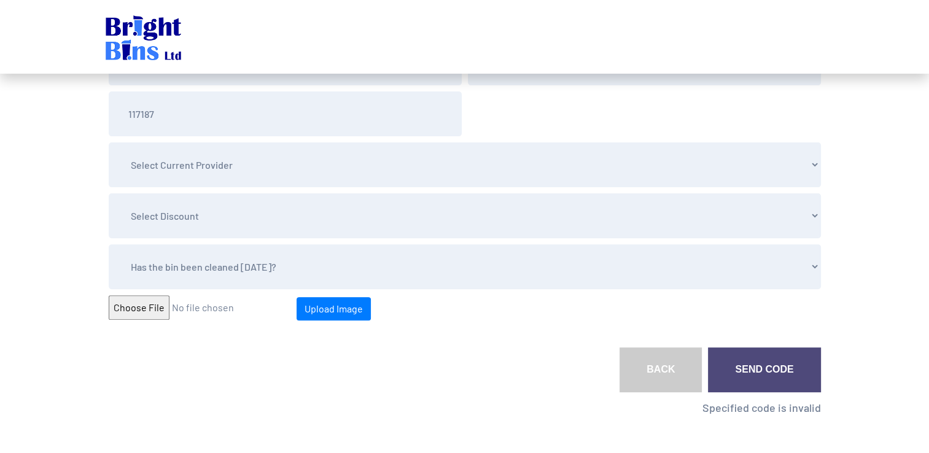
scroll to position [368, 0]
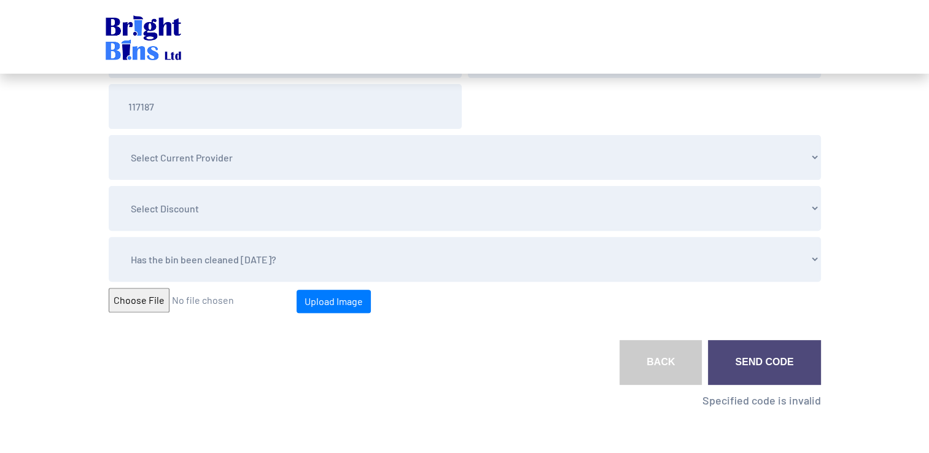
click at [768, 370] on link "Send Code" at bounding box center [764, 362] width 112 height 45
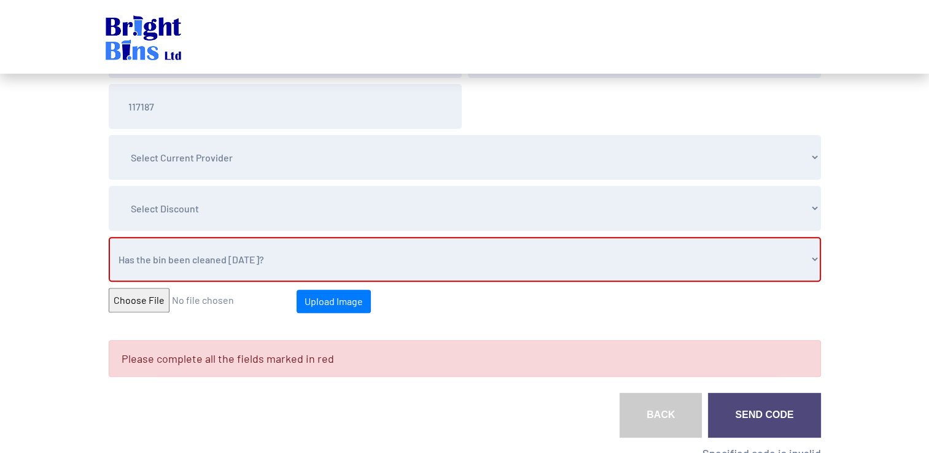
click at [534, 260] on select "Has the bin been cleaned [DATE]? Yes No" at bounding box center [465, 259] width 712 height 45
select select "No"
click at [109, 237] on select "Has the bin been cleaned [DATE]? Yes No" at bounding box center [465, 259] width 712 height 45
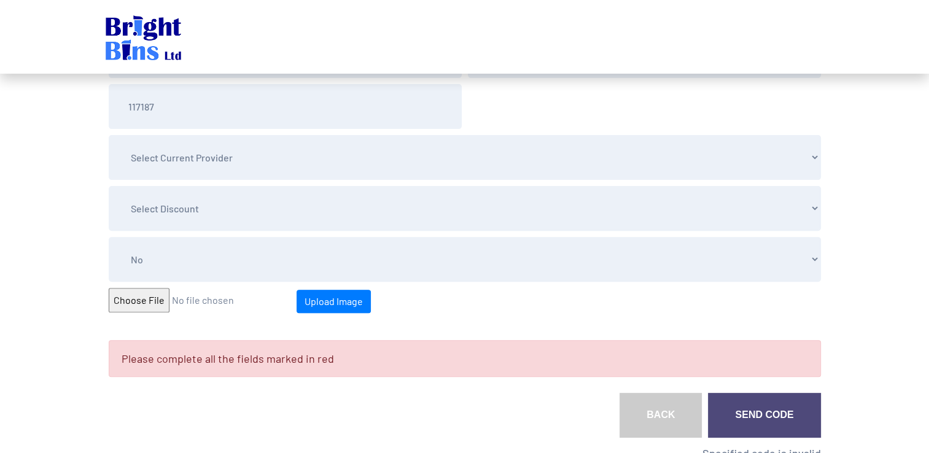
click at [765, 414] on link "Send Code" at bounding box center [764, 415] width 112 height 45
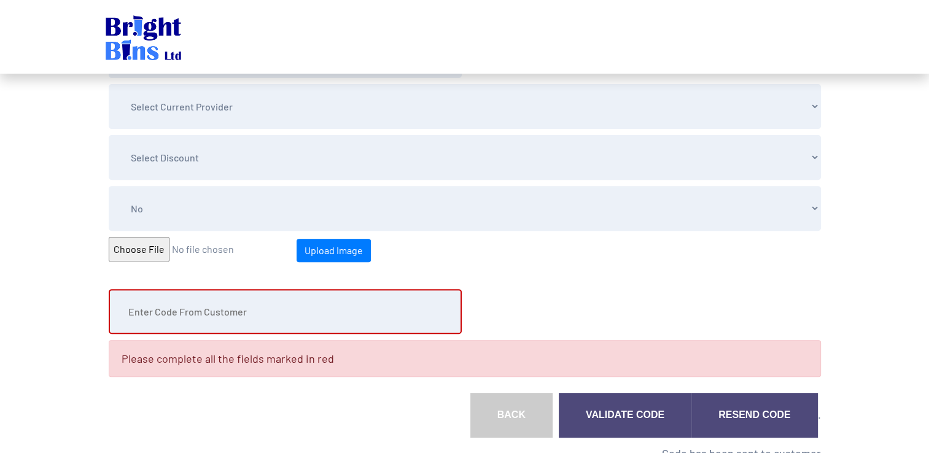
scroll to position [491, 0]
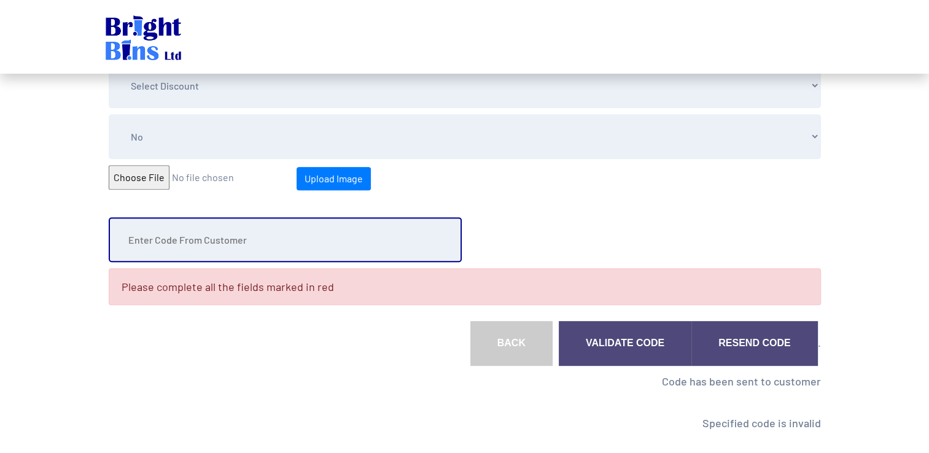
click at [315, 242] on input "text" at bounding box center [285, 239] width 353 height 45
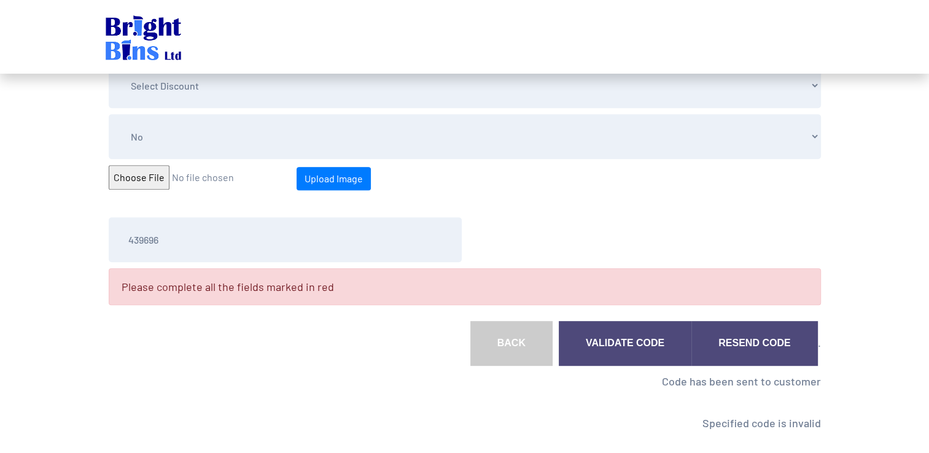
click at [614, 343] on link "Validate Code" at bounding box center [625, 343] width 133 height 45
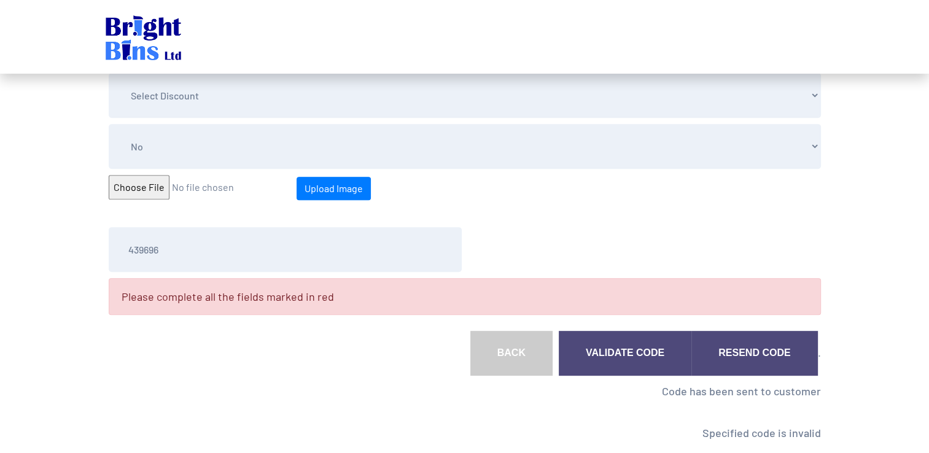
scroll to position [579, 0]
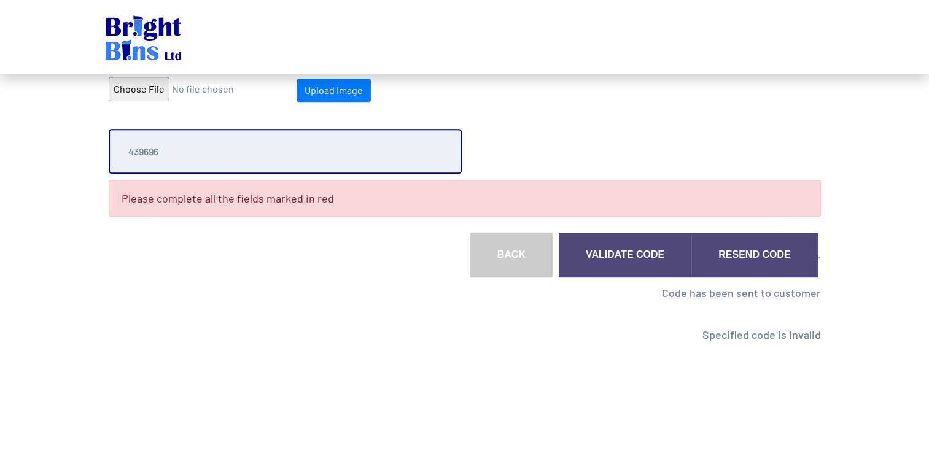
drag, startPoint x: 176, startPoint y: 157, endPoint x: 109, endPoint y: 153, distance: 67.0
click at [109, 153] on input "439696" at bounding box center [285, 151] width 353 height 45
type input "573635"
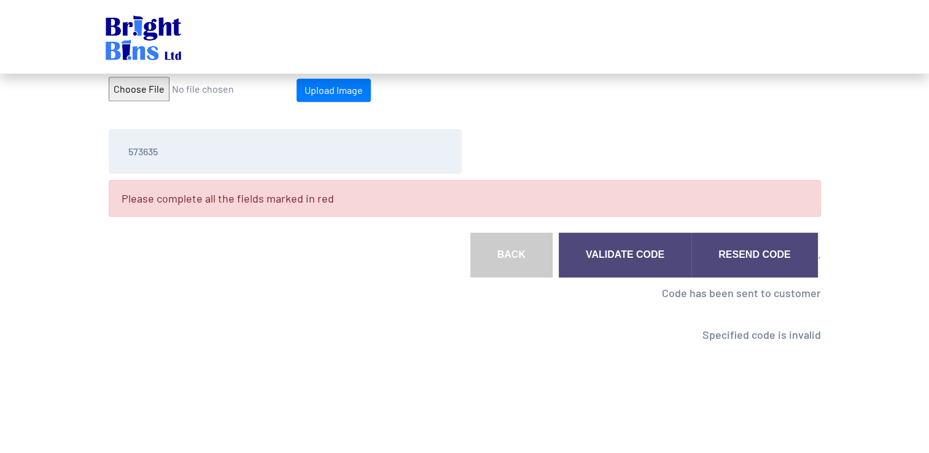
click at [644, 251] on link "Validate Code" at bounding box center [625, 255] width 133 height 45
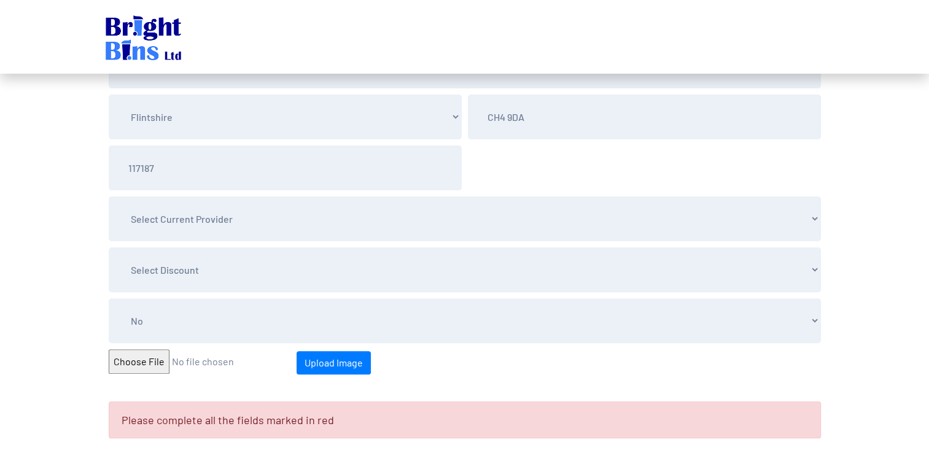
scroll to position [445, 0]
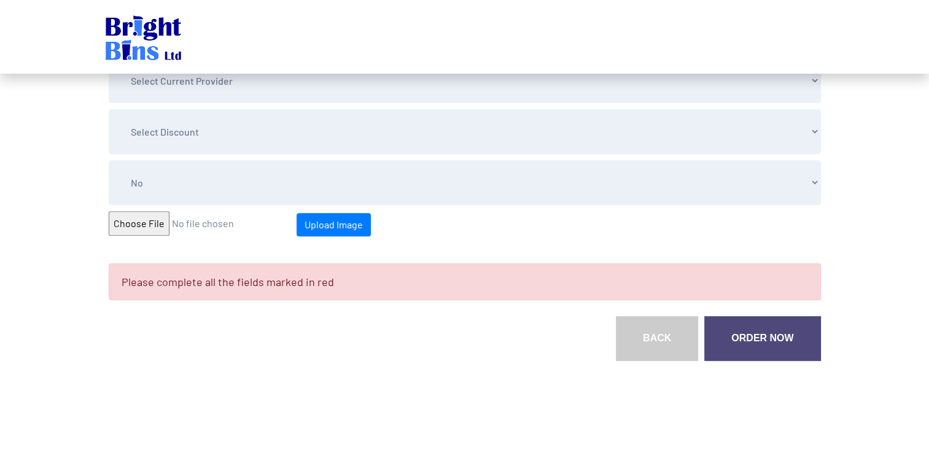
click at [783, 331] on link "Order Now" at bounding box center [762, 338] width 116 height 45
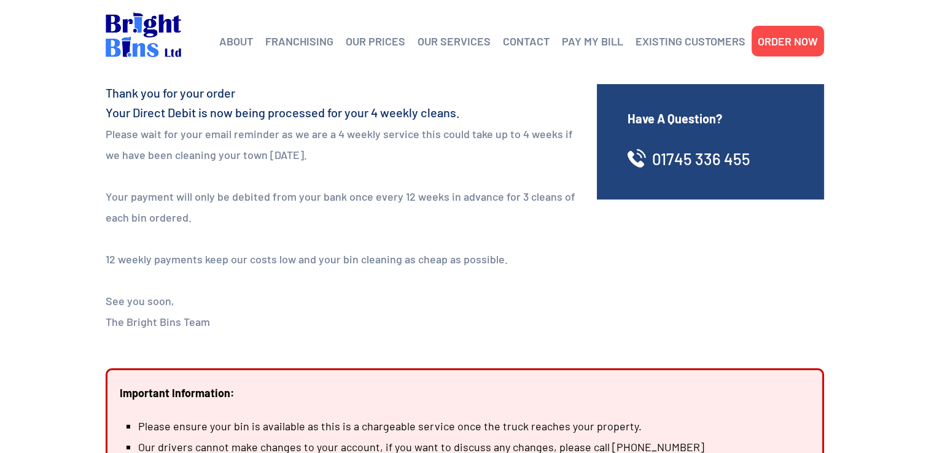
drag, startPoint x: 904, startPoint y: 1, endPoint x: 413, endPoint y: 155, distance: 514.7
click at [413, 155] on p "Please wait for your email reminder as we are a 4 weekly service this could tak…" at bounding box center [342, 144] width 473 height 42
